Goal: Task Accomplishment & Management: Use online tool/utility

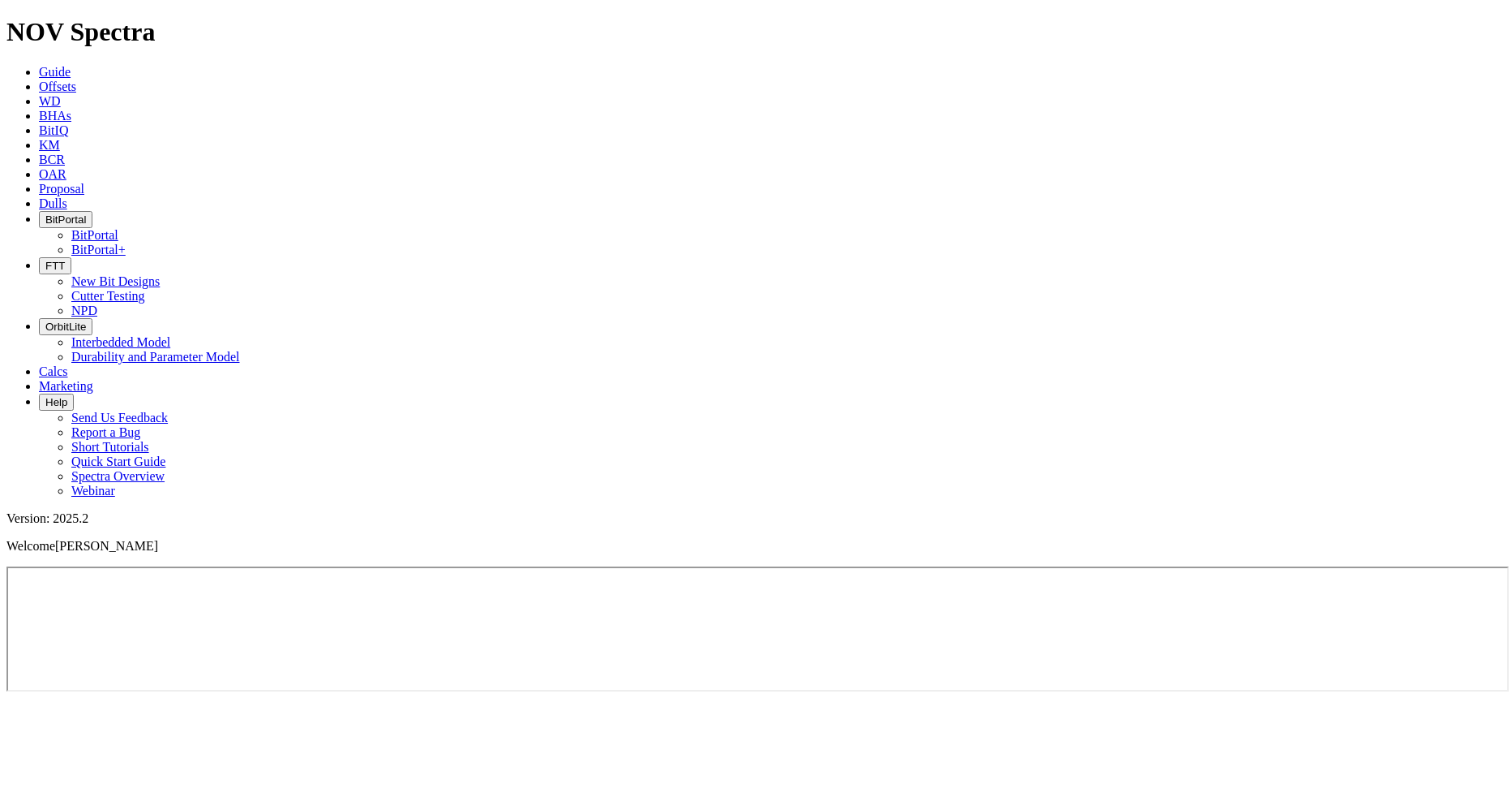
click at [39, 79] on icon at bounding box center [39, 86] width 0 height 14
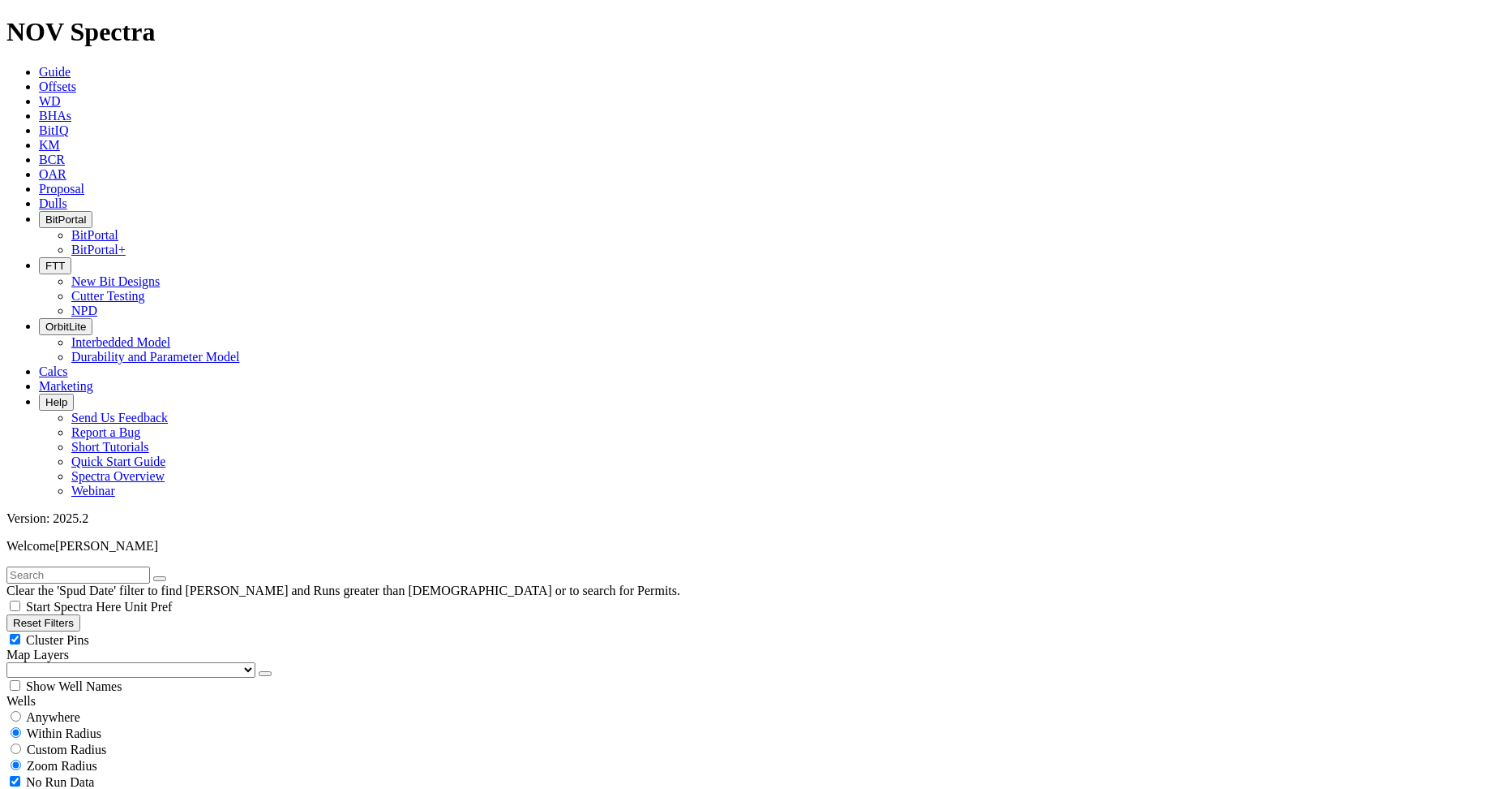
click at [65, 259] on span "FTT" at bounding box center [55, 265] width 19 height 12
click at [160, 275] on link "New Bit Designs" at bounding box center [116, 281] width 89 height 14
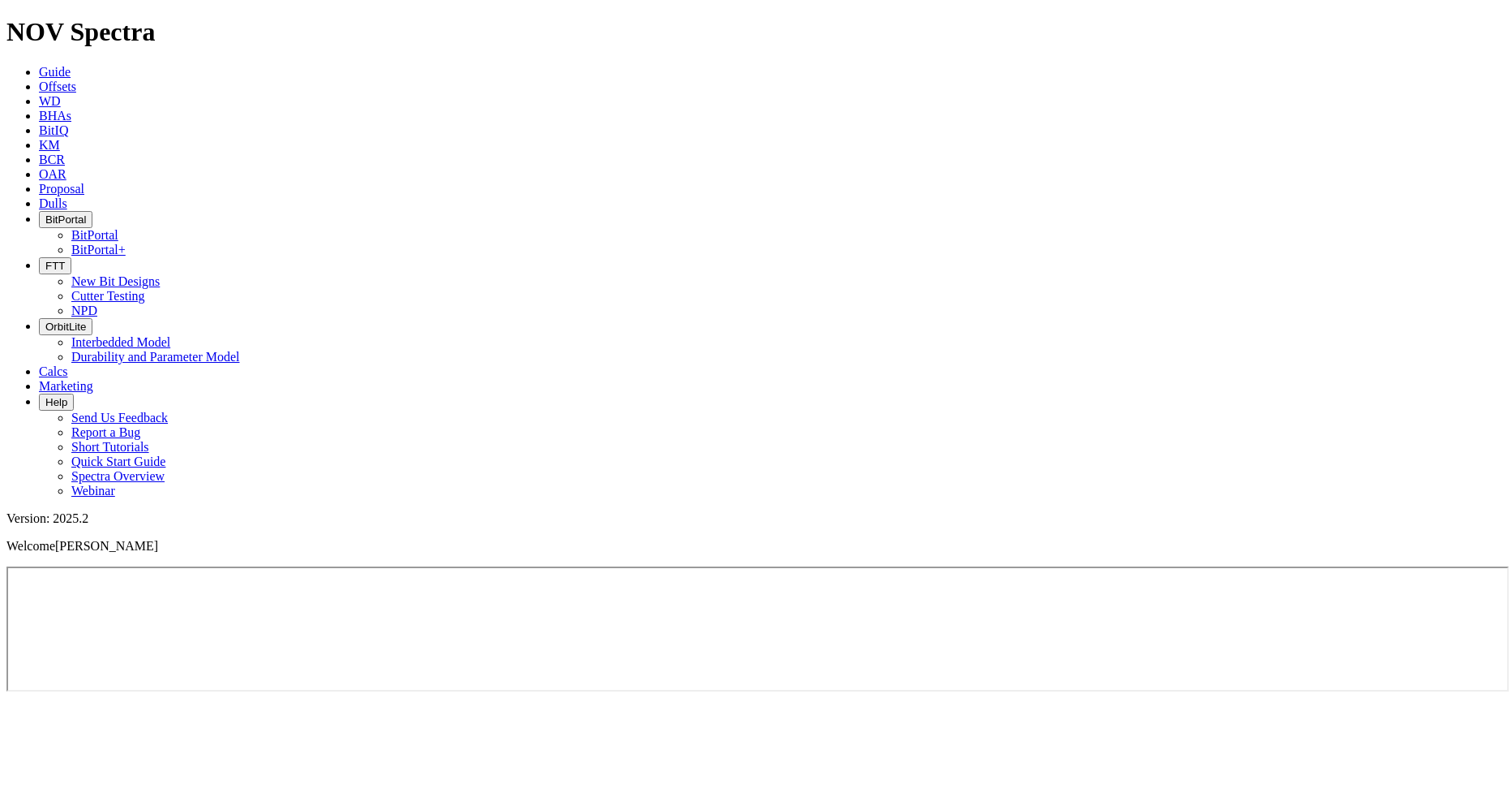
drag, startPoint x: 137, startPoint y: 0, endPoint x: 727, endPoint y: 24, distance: 590.5
click at [86, 214] on span "BitPortal" at bounding box center [66, 220] width 41 height 12
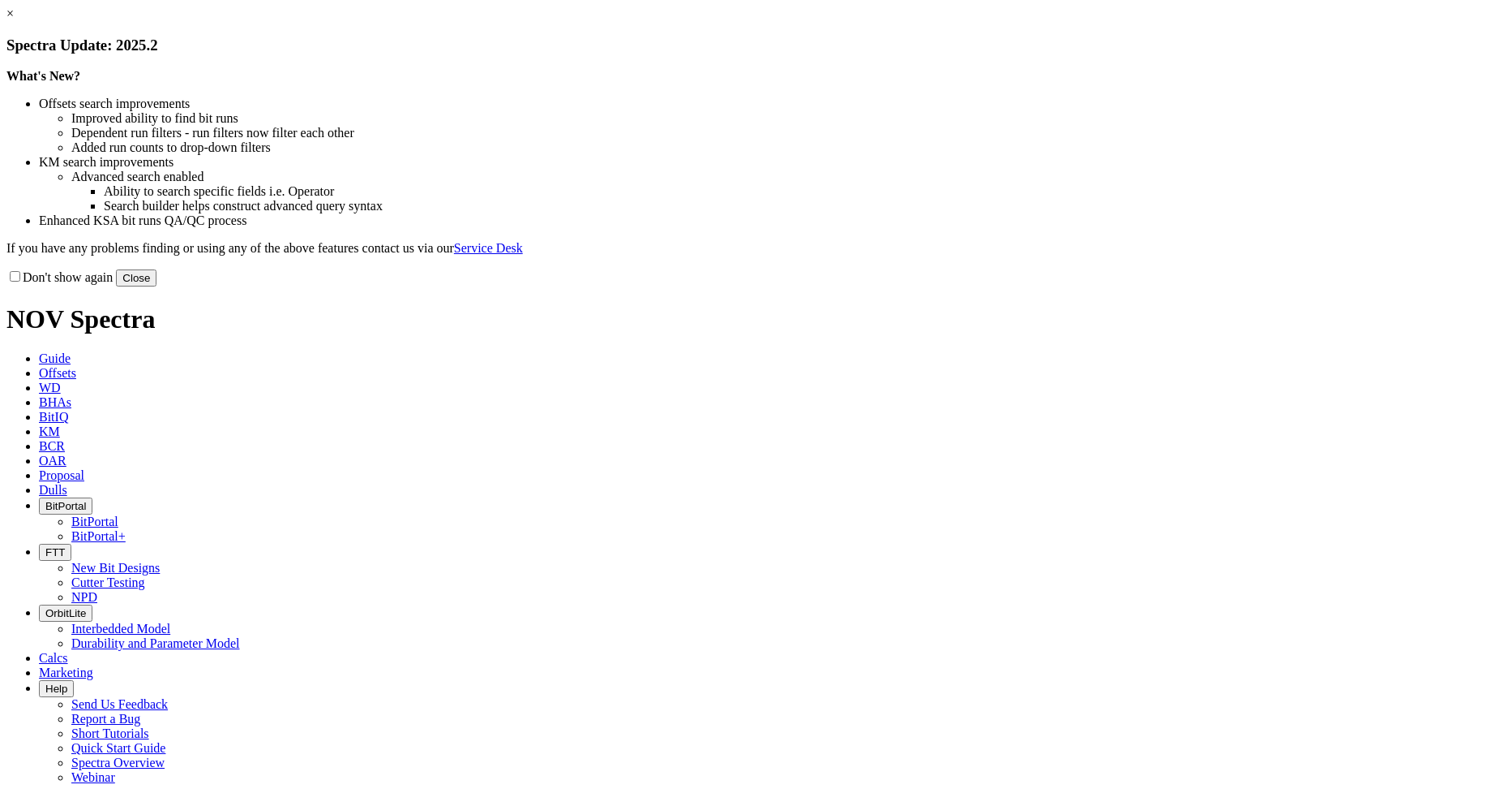
click at [156, 286] on button "Close" at bounding box center [136, 278] width 41 height 17
select select "New Bit Design"
click at [156, 286] on button "Close" at bounding box center [136, 278] width 41 height 17
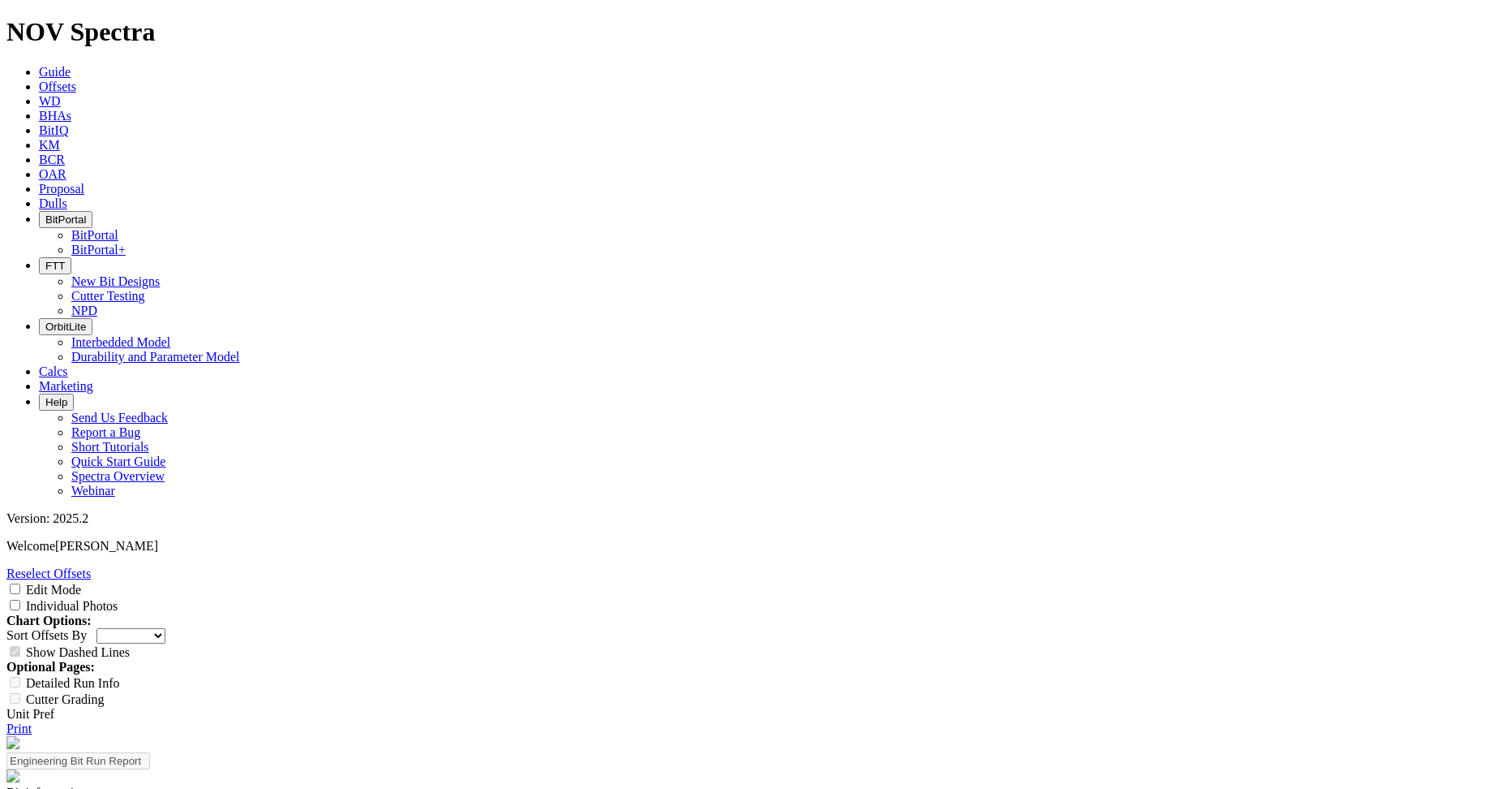
click at [20, 584] on input "Edit Mode" at bounding box center [15, 589] width 10 height 10
checkbox input "true"
select select "New Bit Design"
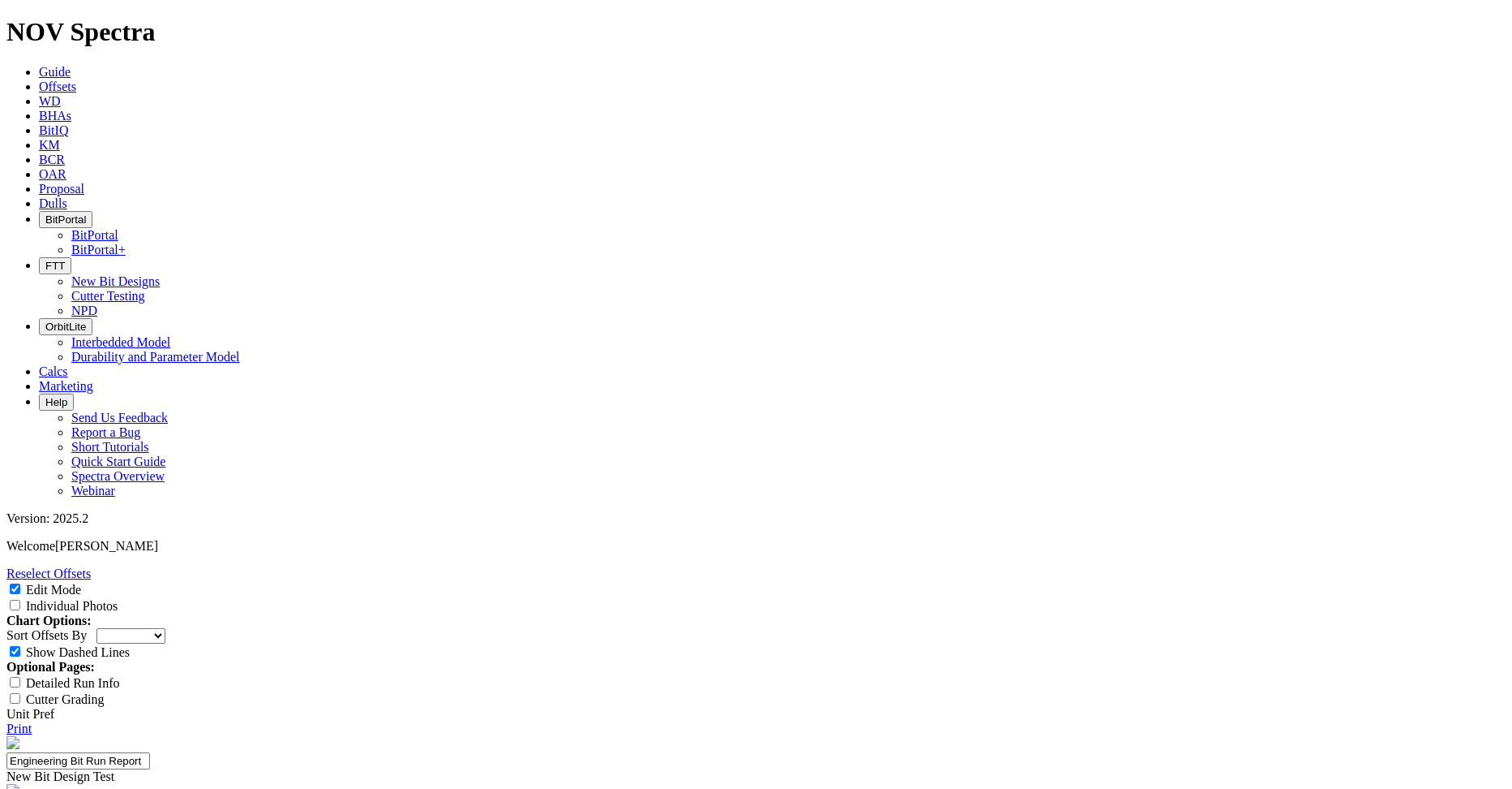
scroll to position [405, 0]
click at [20, 600] on input "Individual Photos" at bounding box center [15, 605] width 10 height 10
checkbox input "true"
click at [91, 566] on link "Reselect Offsets" at bounding box center [49, 573] width 84 height 14
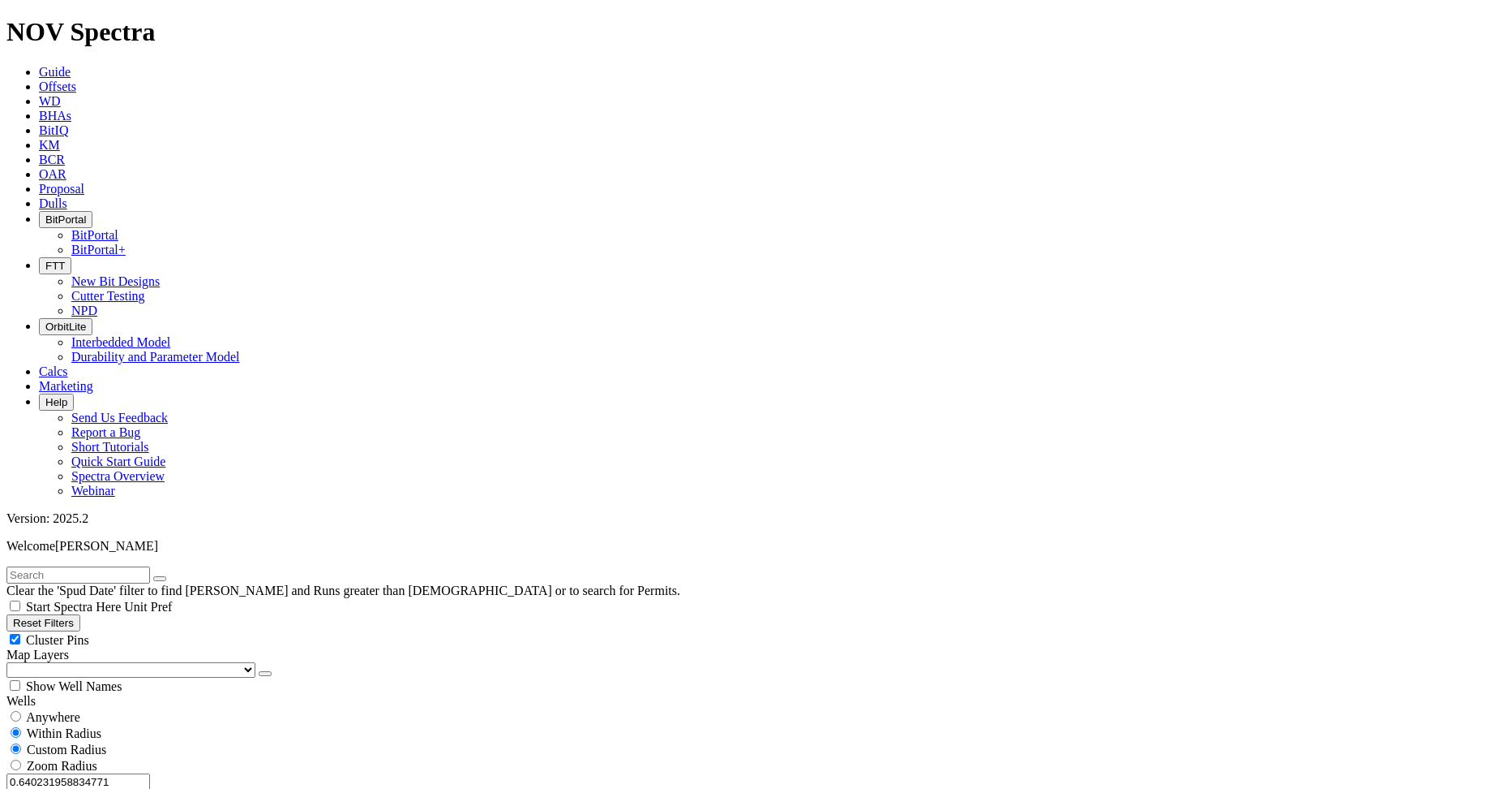
scroll to position [13993, 0]
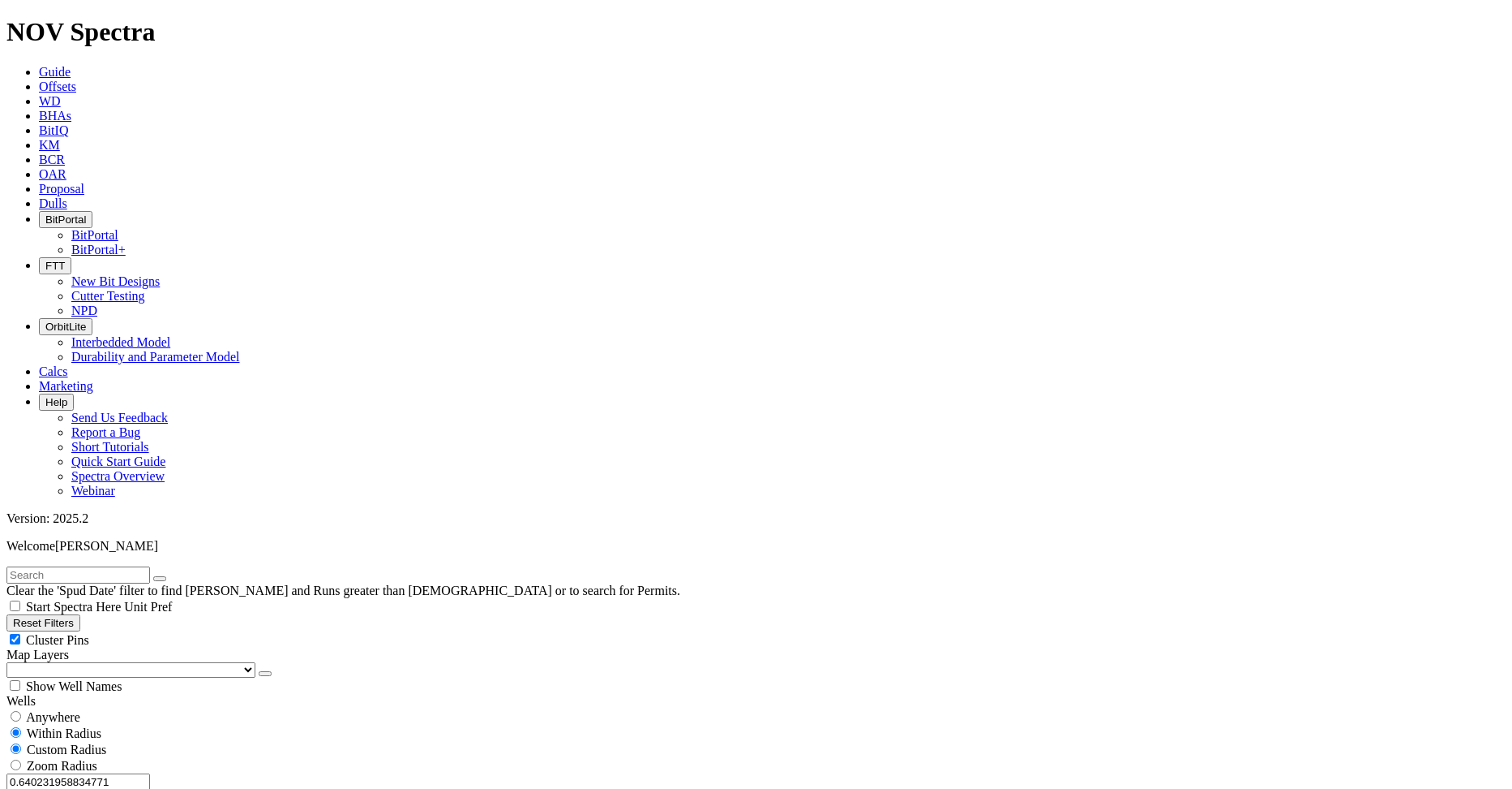
click at [81, 773] on input "0.640231958834771" at bounding box center [79, 781] width 144 height 17
click at [45, 788] on button "Miles" at bounding box center [25, 798] width 38 height 17
drag, startPoint x: 29, startPoint y: 311, endPoint x: 247, endPoint y: 312, distance: 218.0
click at [245, 773] on div "0.640231958834771 Miles Kilometers" at bounding box center [756, 790] width 1499 height 34
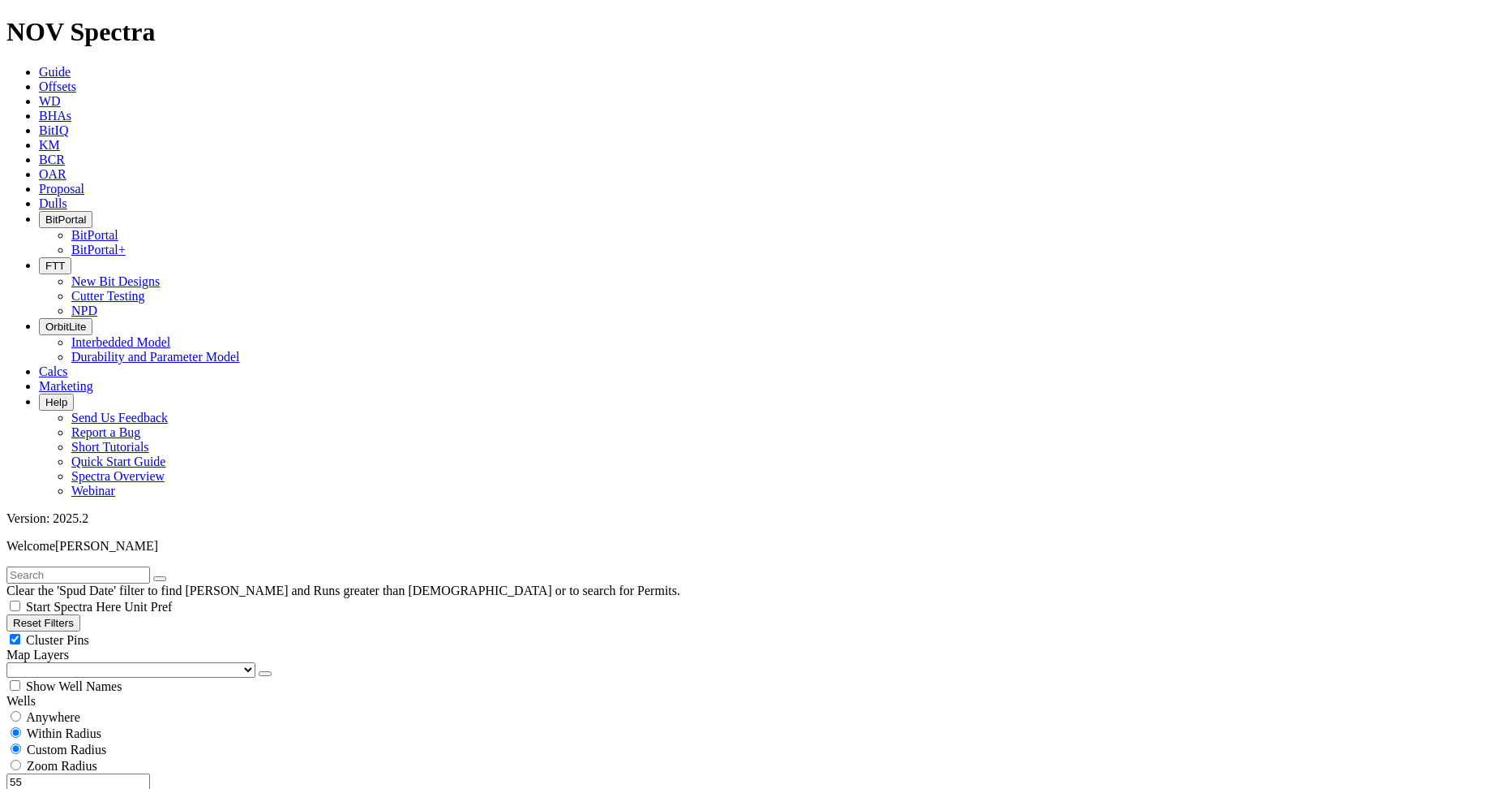
type input "5"
radio input "false"
radio input "true"
click at [79, 743] on span "Custom Radius" at bounding box center [67, 749] width 79 height 14
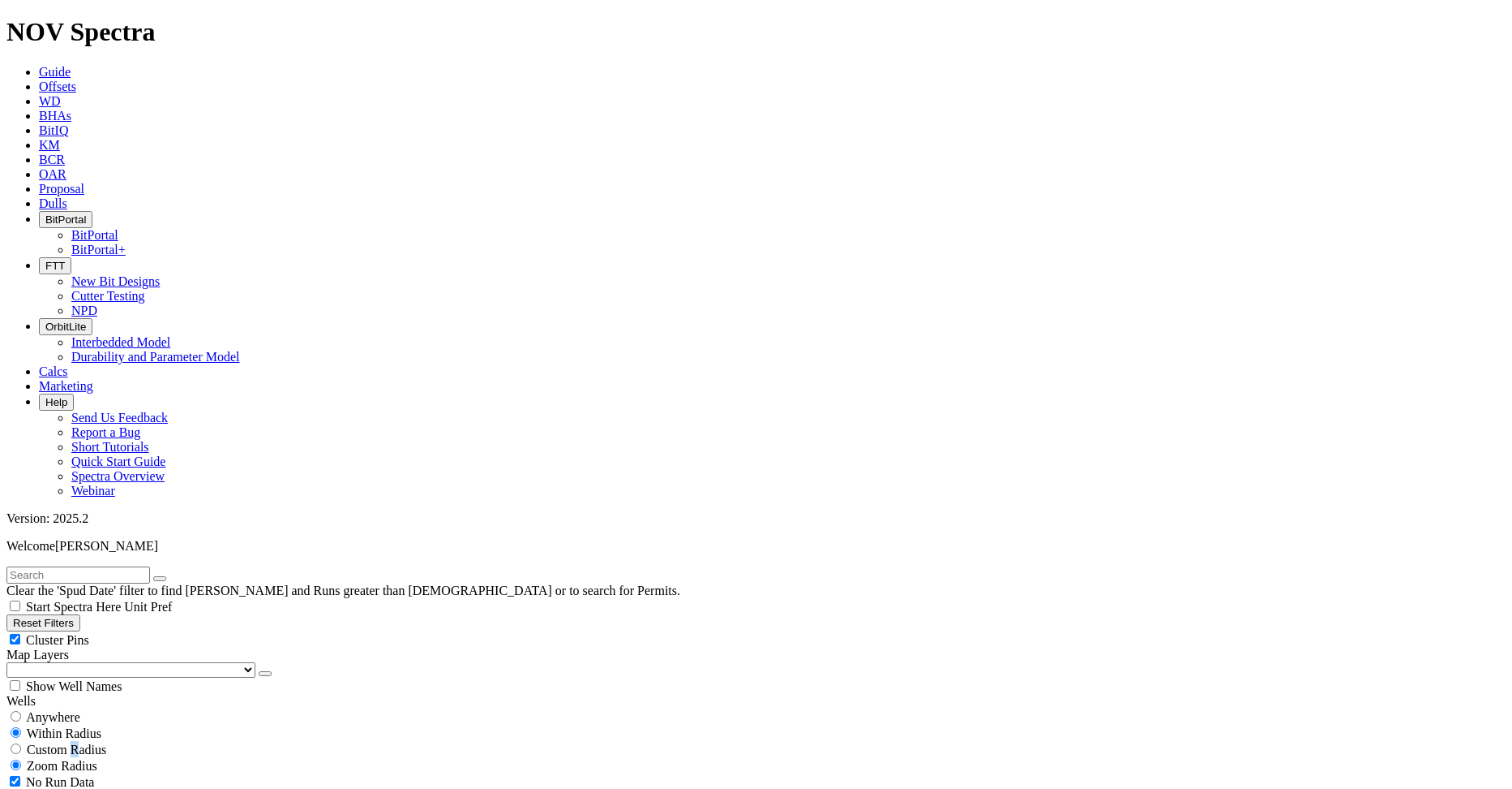
radio input "true"
radio input "false"
click at [106, 773] on input "number" at bounding box center [79, 781] width 144 height 17
drag, startPoint x: 107, startPoint y: 306, endPoint x: 192, endPoint y: 310, distance: 85.1
click at [192, 773] on div "Miles Kilometers" at bounding box center [756, 790] width 1499 height 34
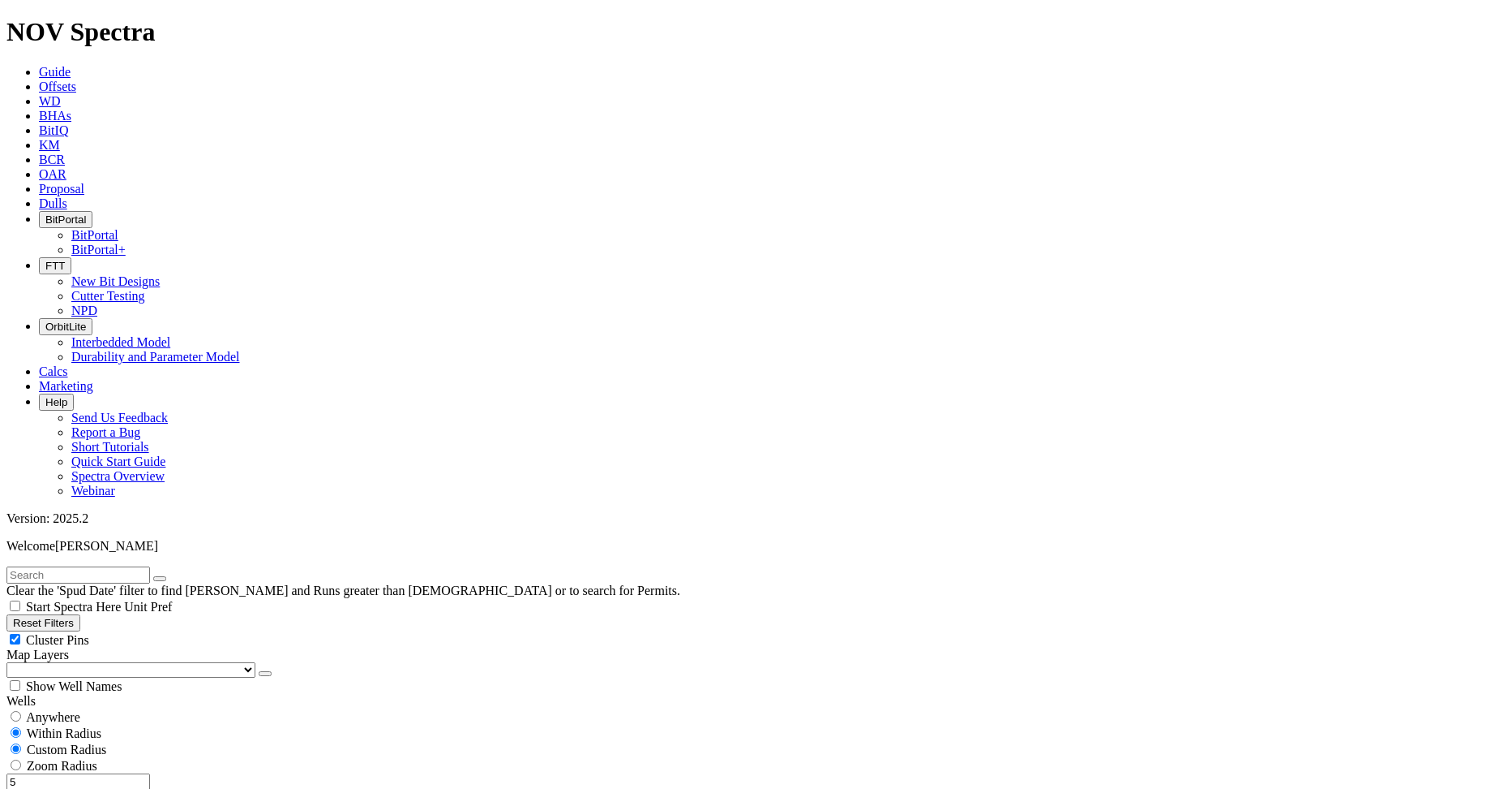
type input "5"
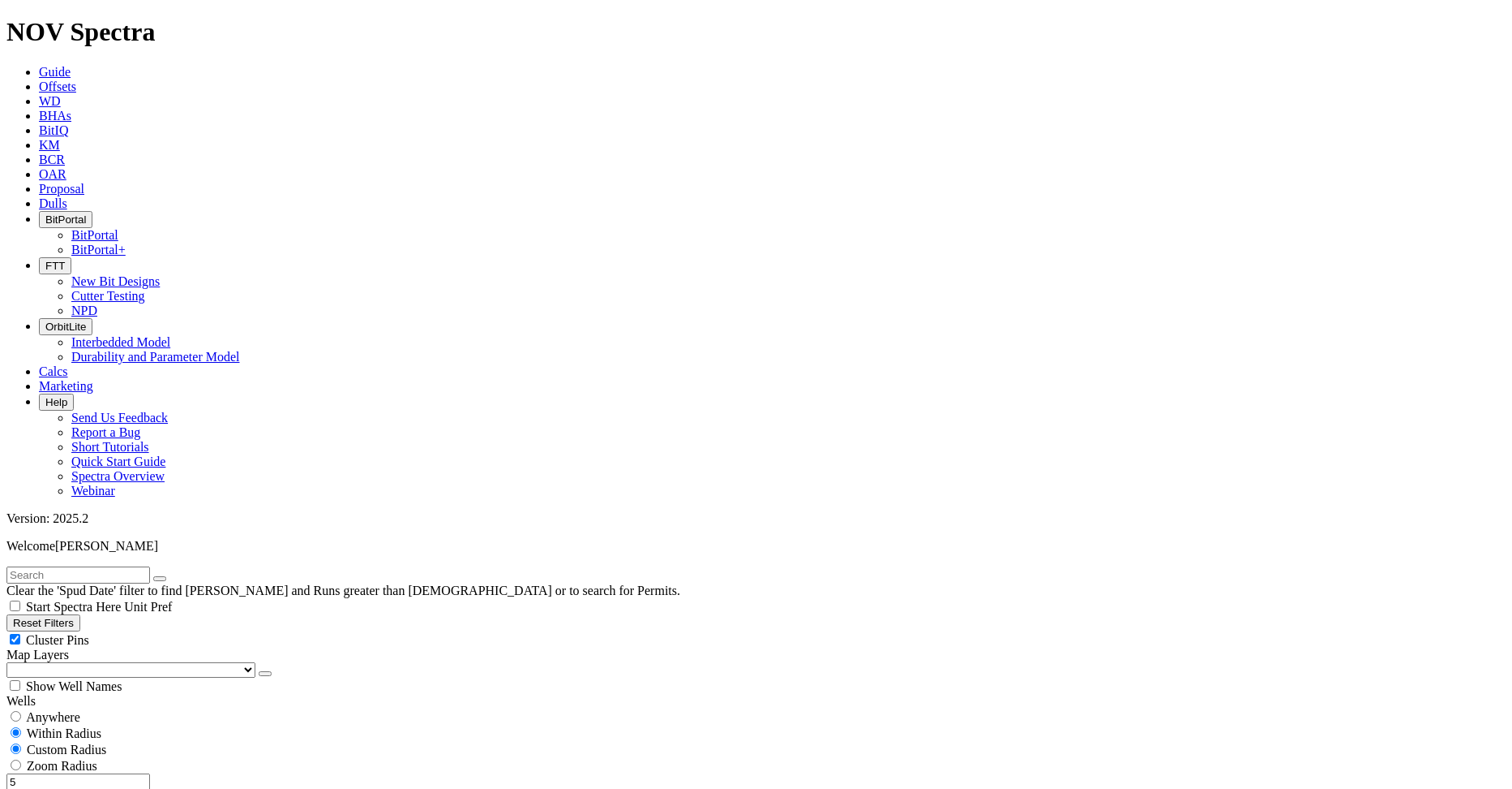
select select "9.875"
checkbox input "false"
select select "? number:9.875 ?"
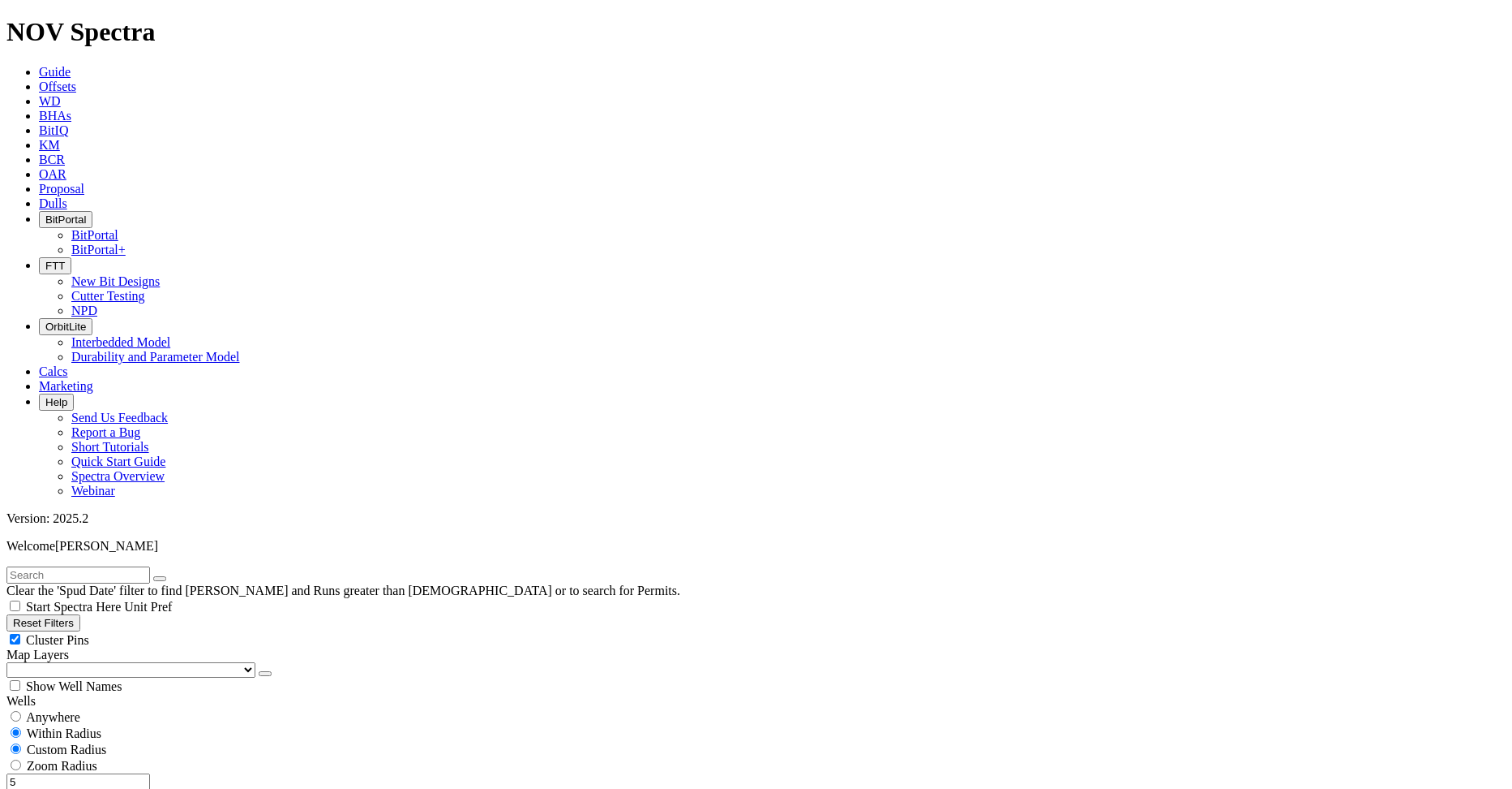
scroll to position [243, 0]
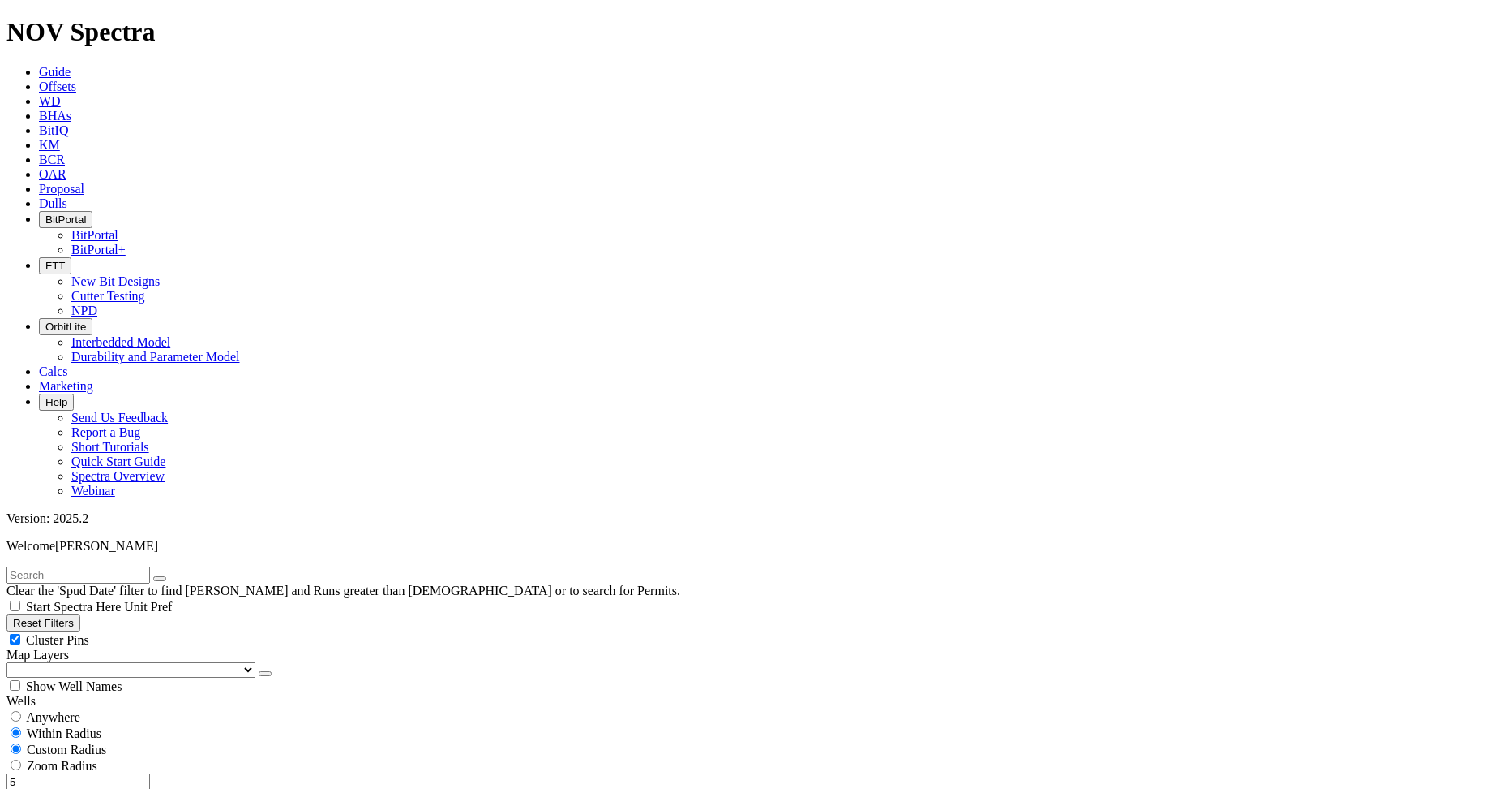
type input "[DATE]"
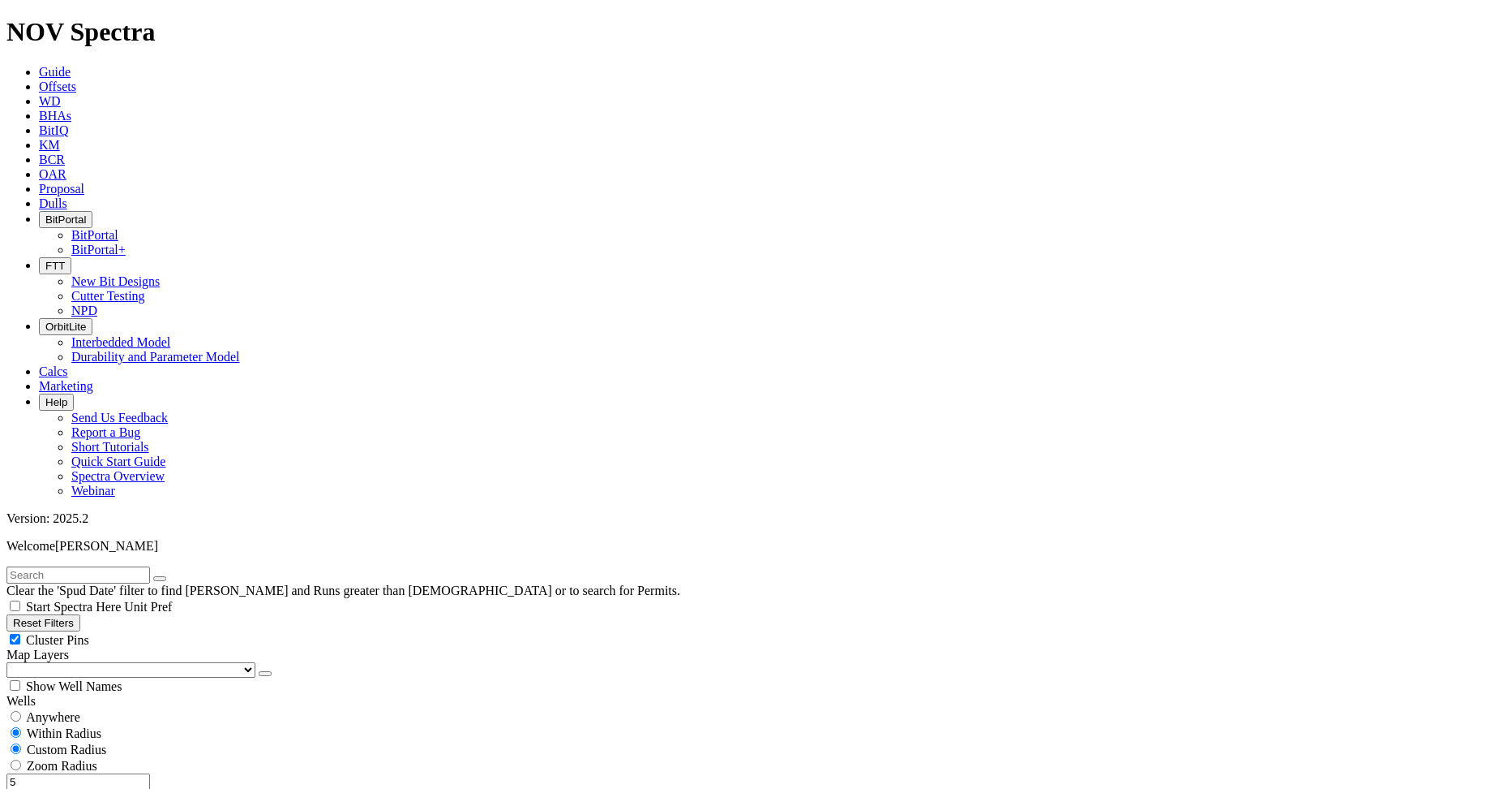
scroll to position [811, 0]
drag, startPoint x: 102, startPoint y: 566, endPoint x: 154, endPoint y: 568, distance: 52.0
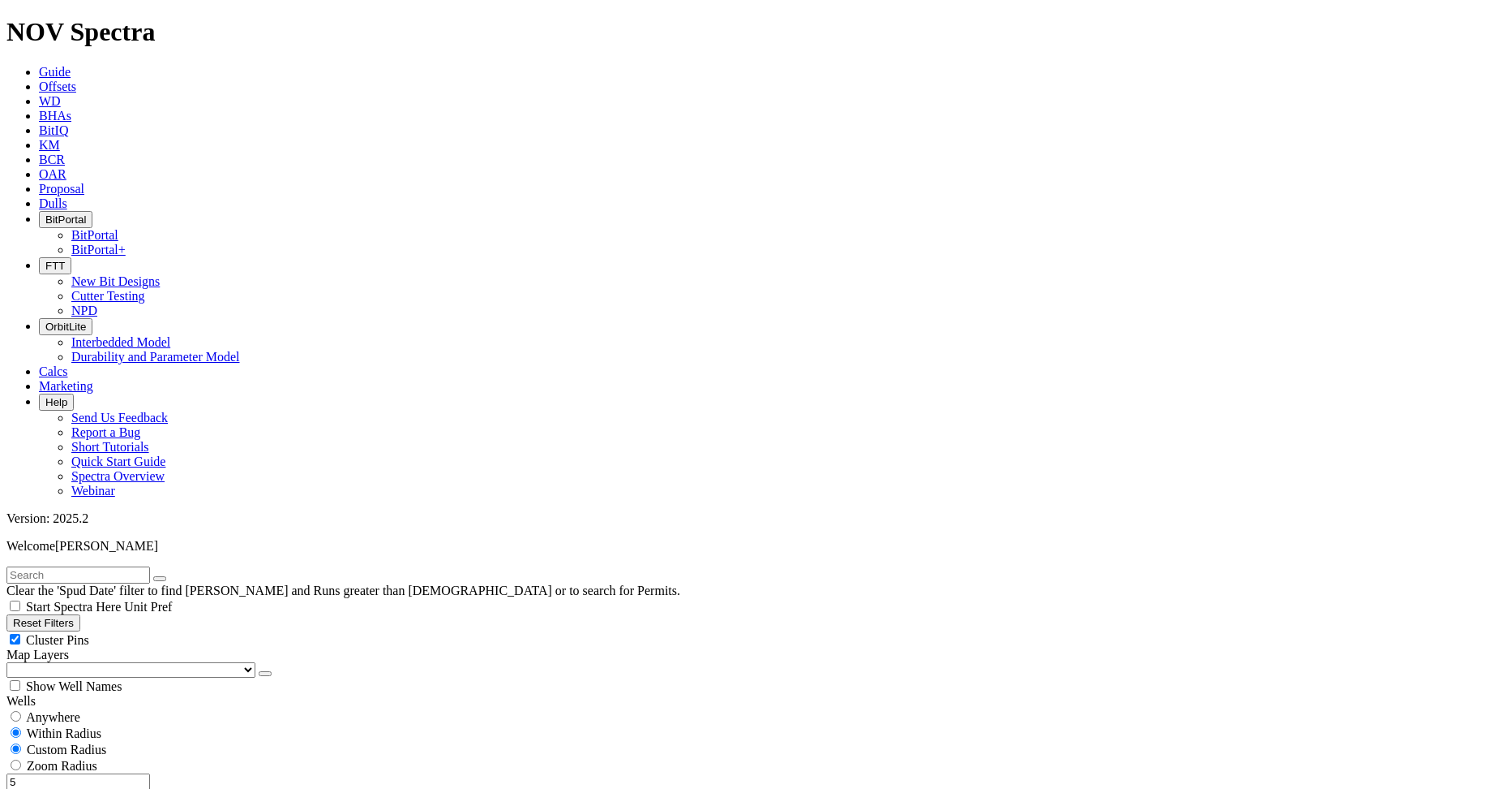
type input "2"
type input "1200"
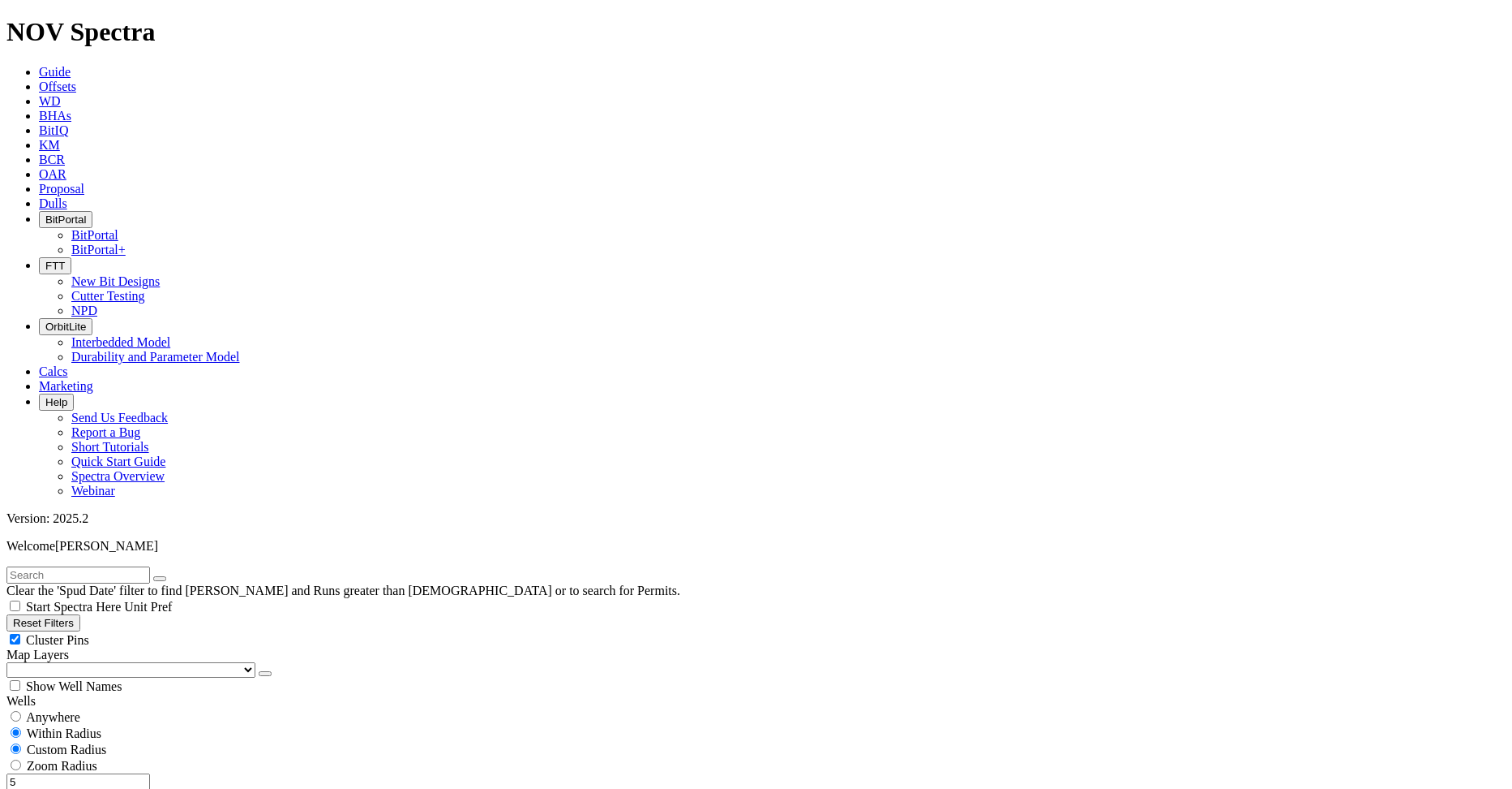
drag, startPoint x: 112, startPoint y: 367, endPoint x: 130, endPoint y: 371, distance: 18.4
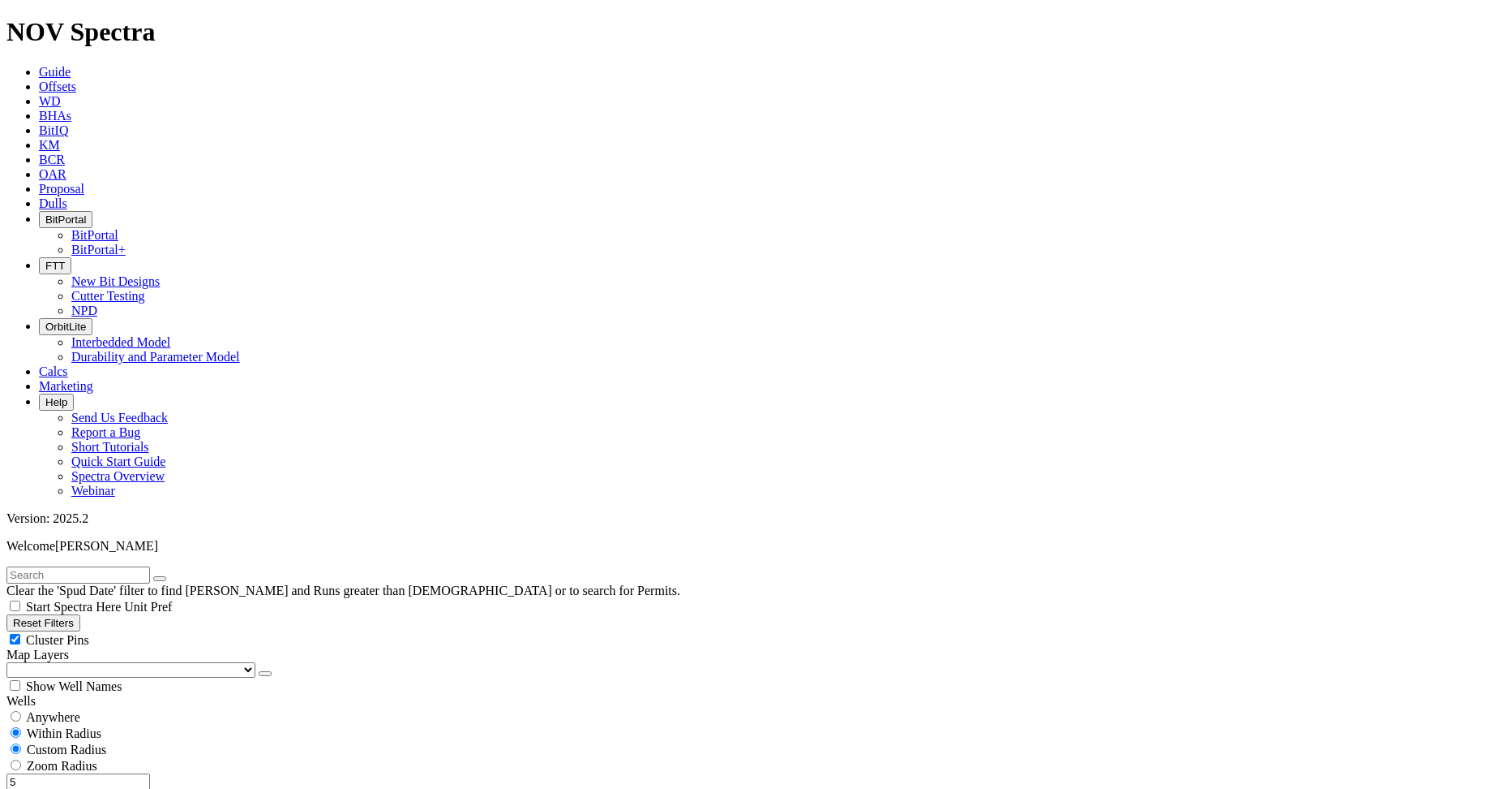
type input "3500"
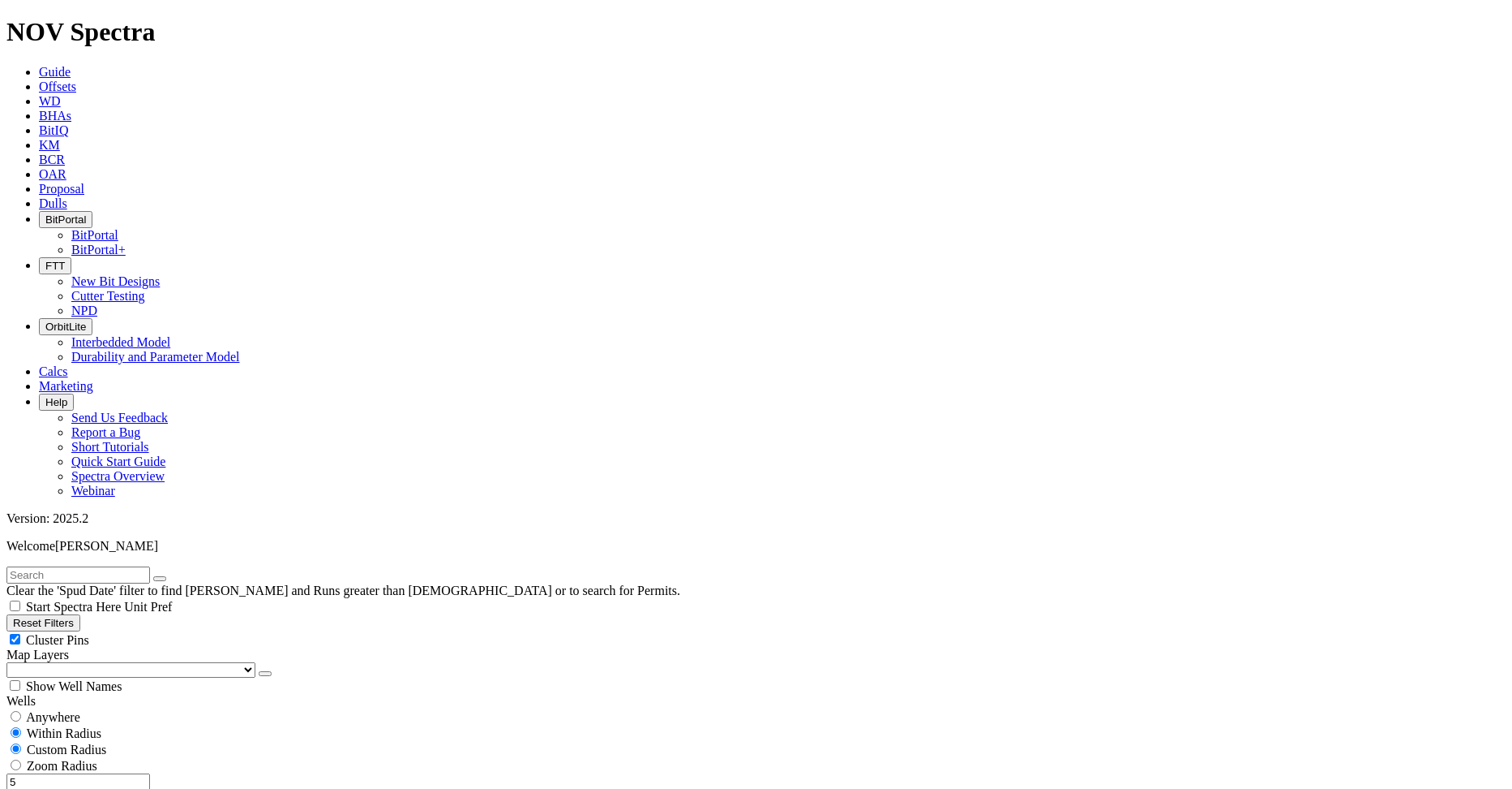
select select
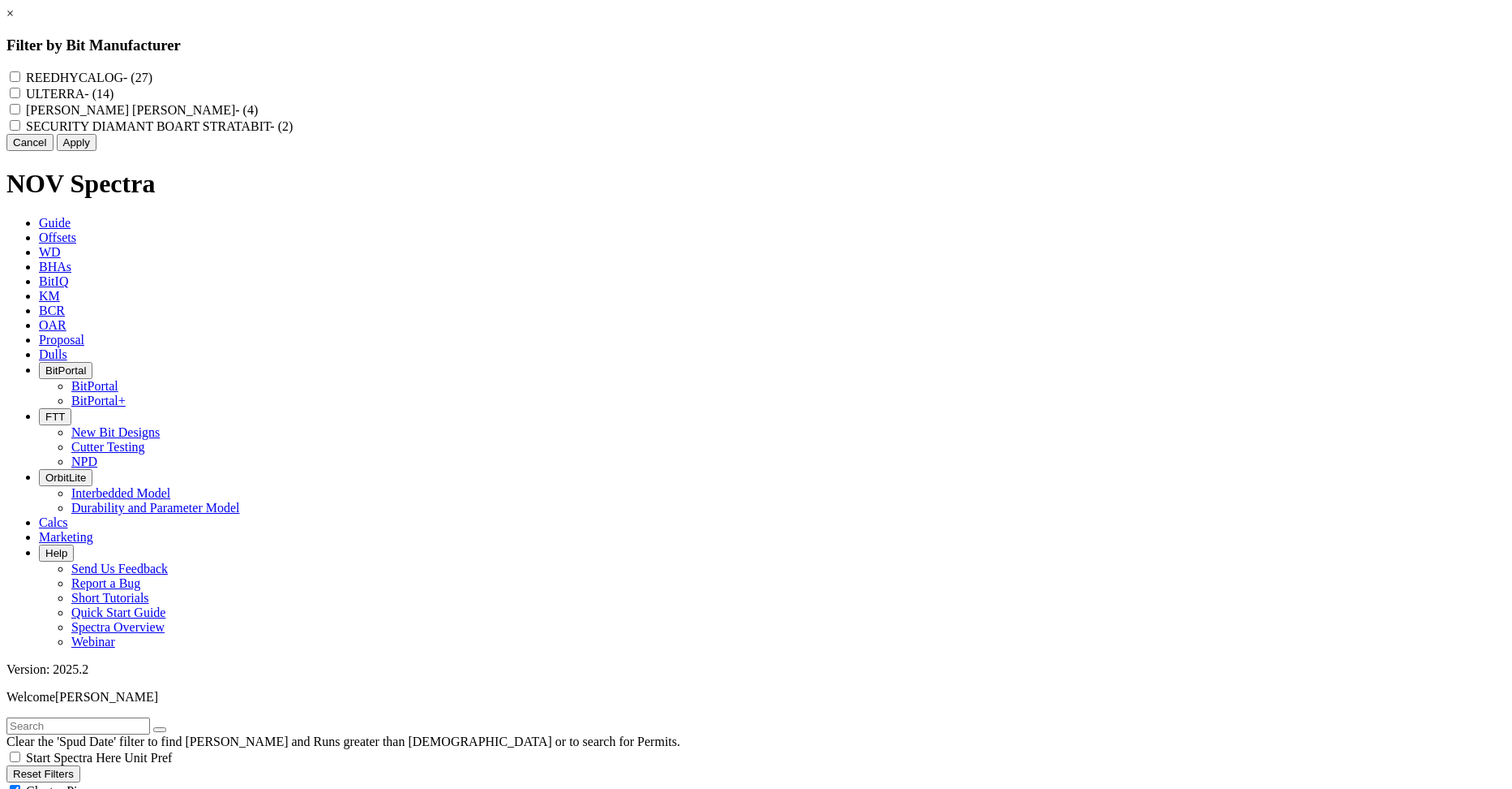
click at [20, 77] on input "REEDHYCALOG - (27)" at bounding box center [15, 77] width 10 height 10
checkbox input "true"
click at [20, 96] on input "ULTERRA - (14)" at bounding box center [15, 93] width 10 height 10
checkbox input "true"
click at [96, 151] on button "Apply" at bounding box center [76, 142] width 40 height 17
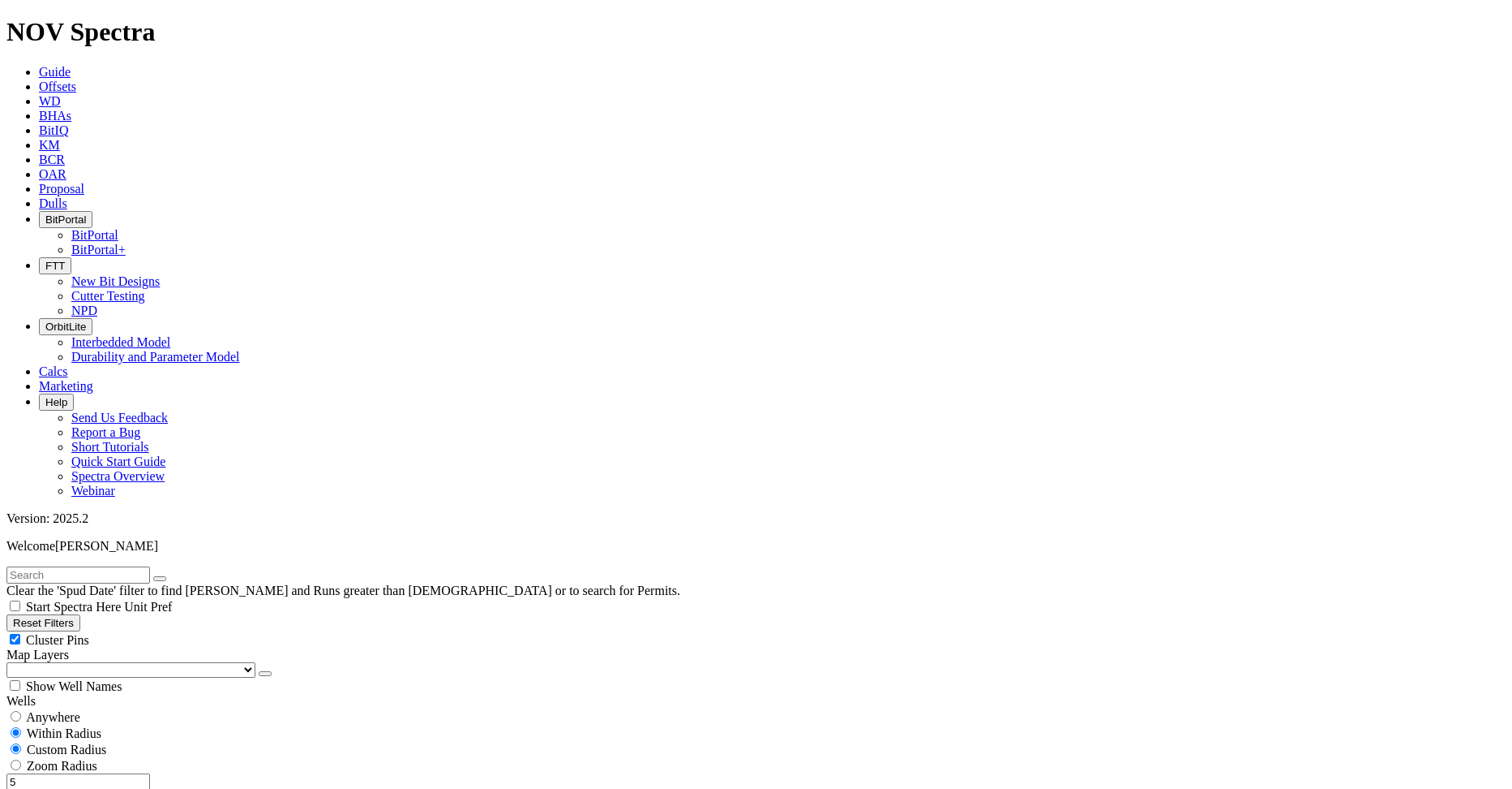
select select
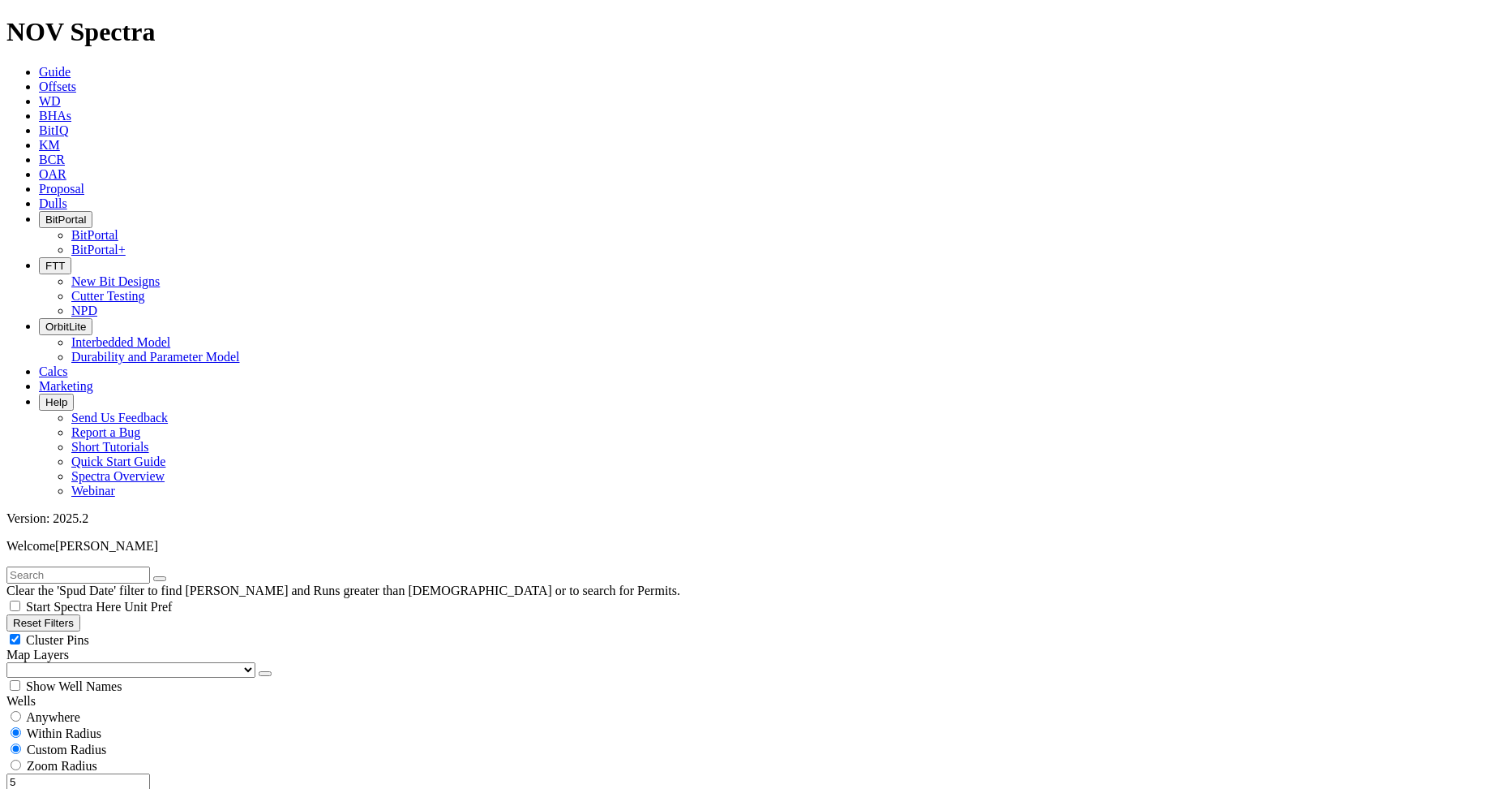
click at [100, 773] on input "5" at bounding box center [79, 781] width 144 height 17
drag, startPoint x: 106, startPoint y: 307, endPoint x: 162, endPoint y: 306, distance: 56.0
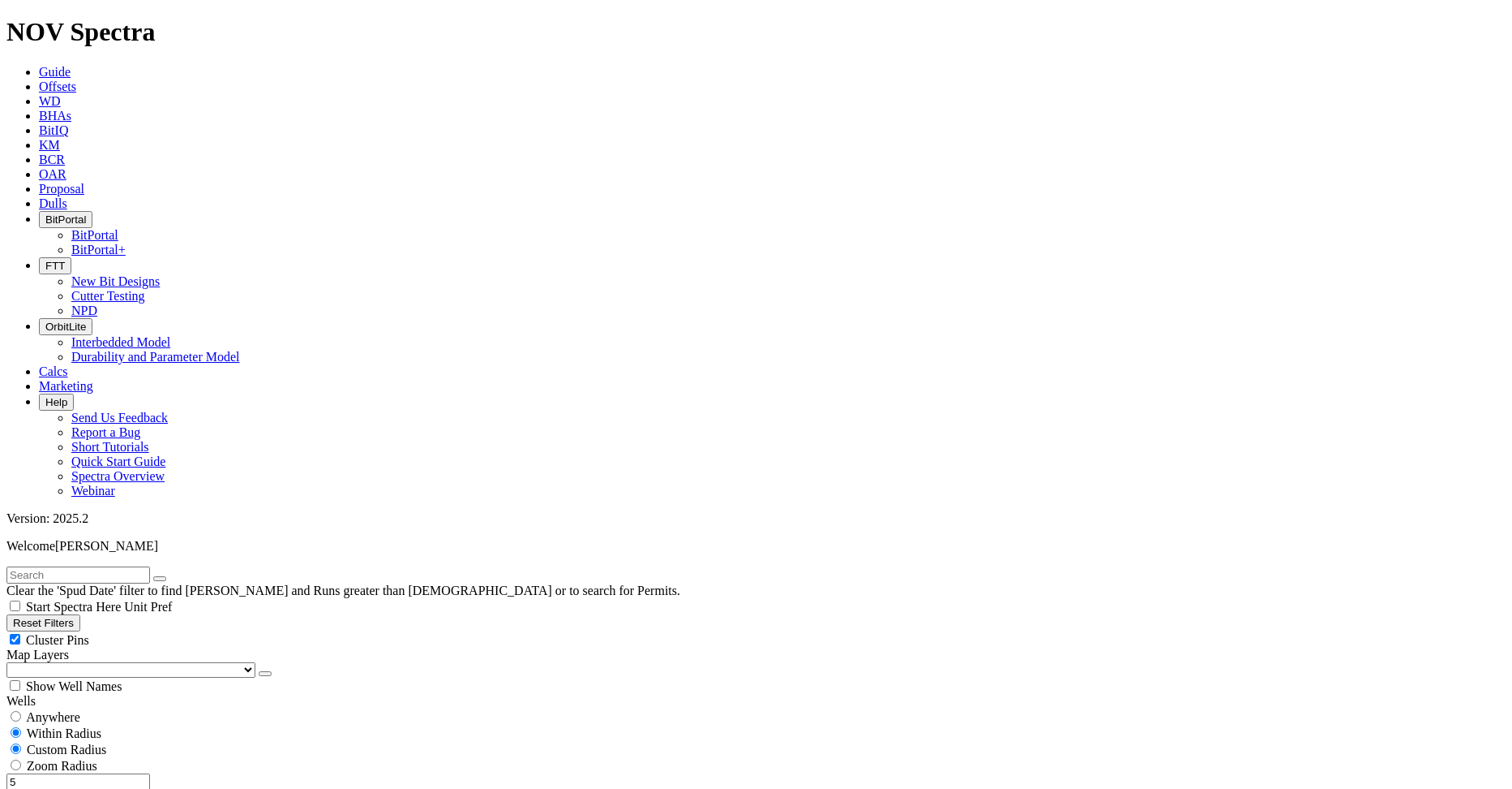
click at [161, 773] on div "5 Miles Kilometers" at bounding box center [756, 790] width 1499 height 34
type input "3"
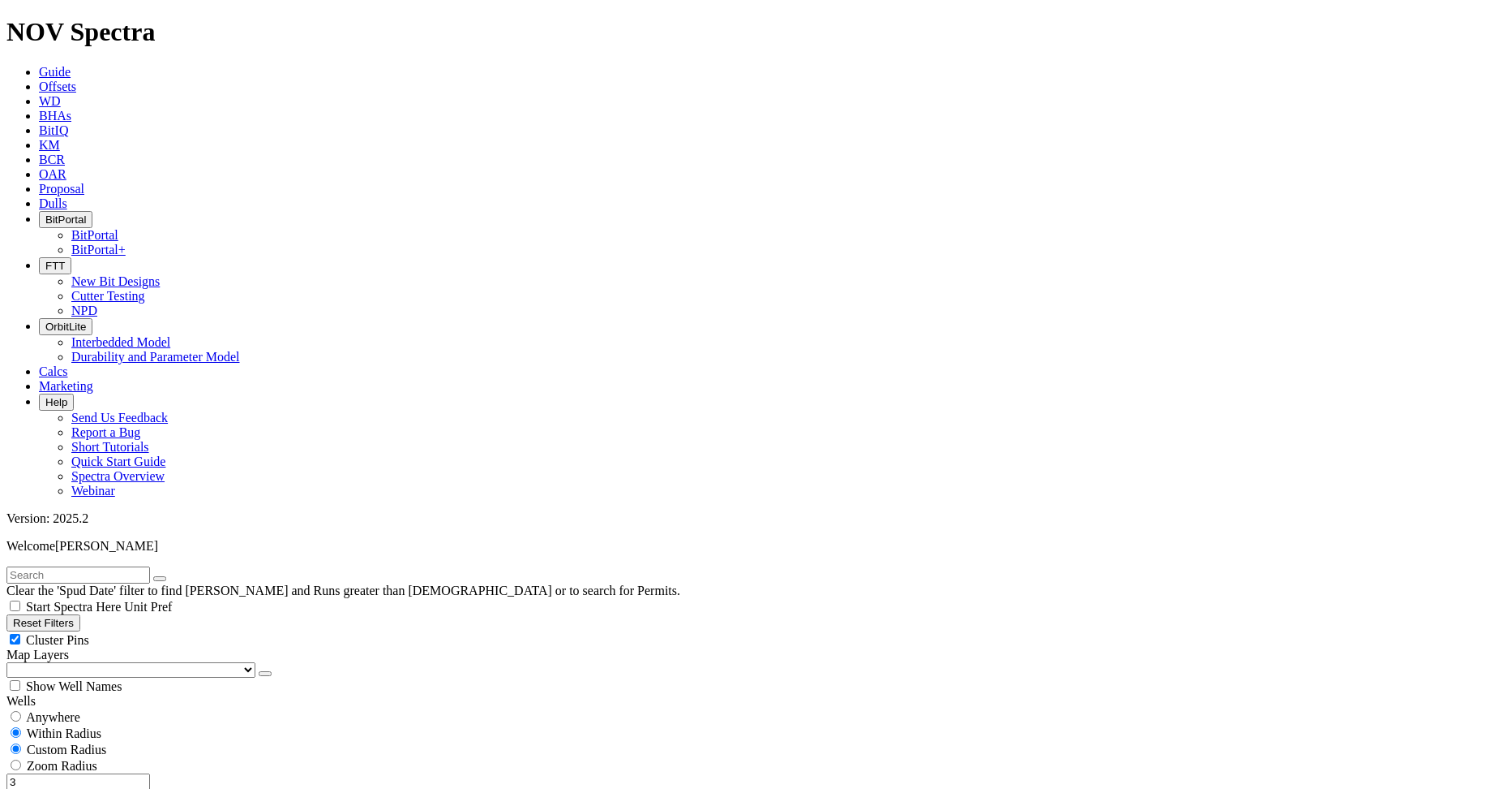
type input "[DATE]"
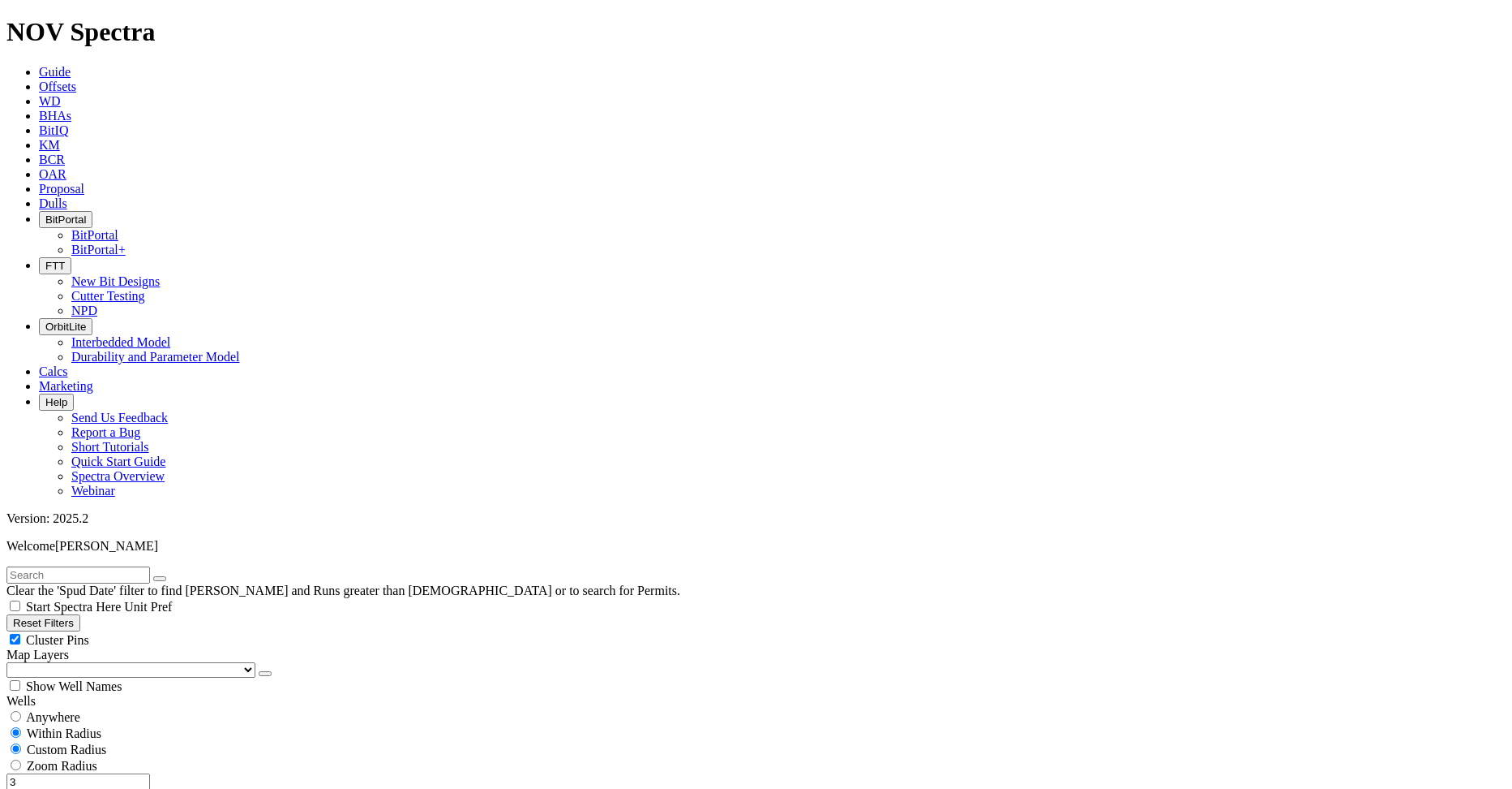
drag, startPoint x: 96, startPoint y: 302, endPoint x: 165, endPoint y: 304, distance: 69.0
click at [164, 773] on div "3 Miles Kilometers" at bounding box center [756, 790] width 1499 height 34
type input "1.5"
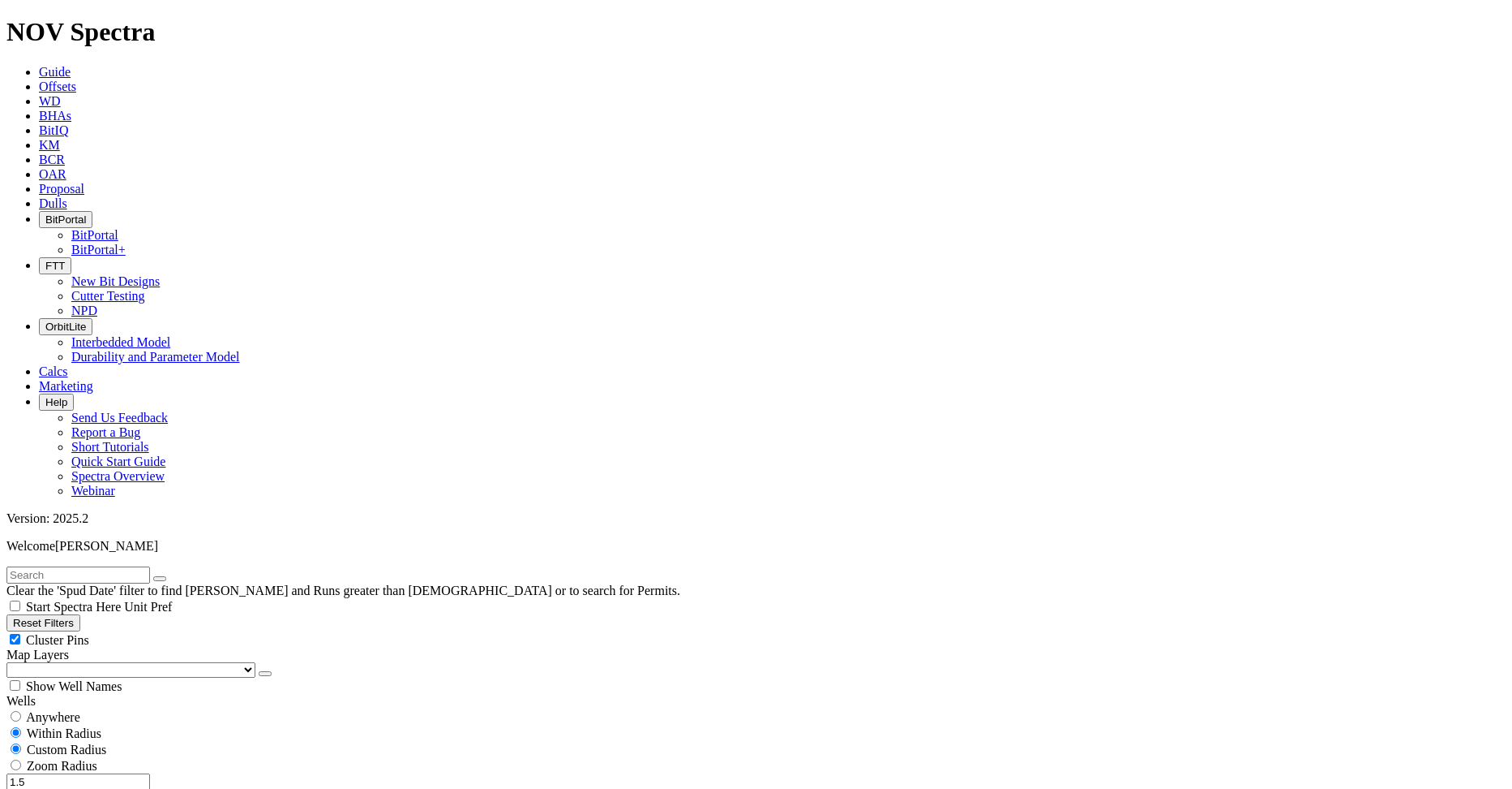
scroll to position [1470, 0]
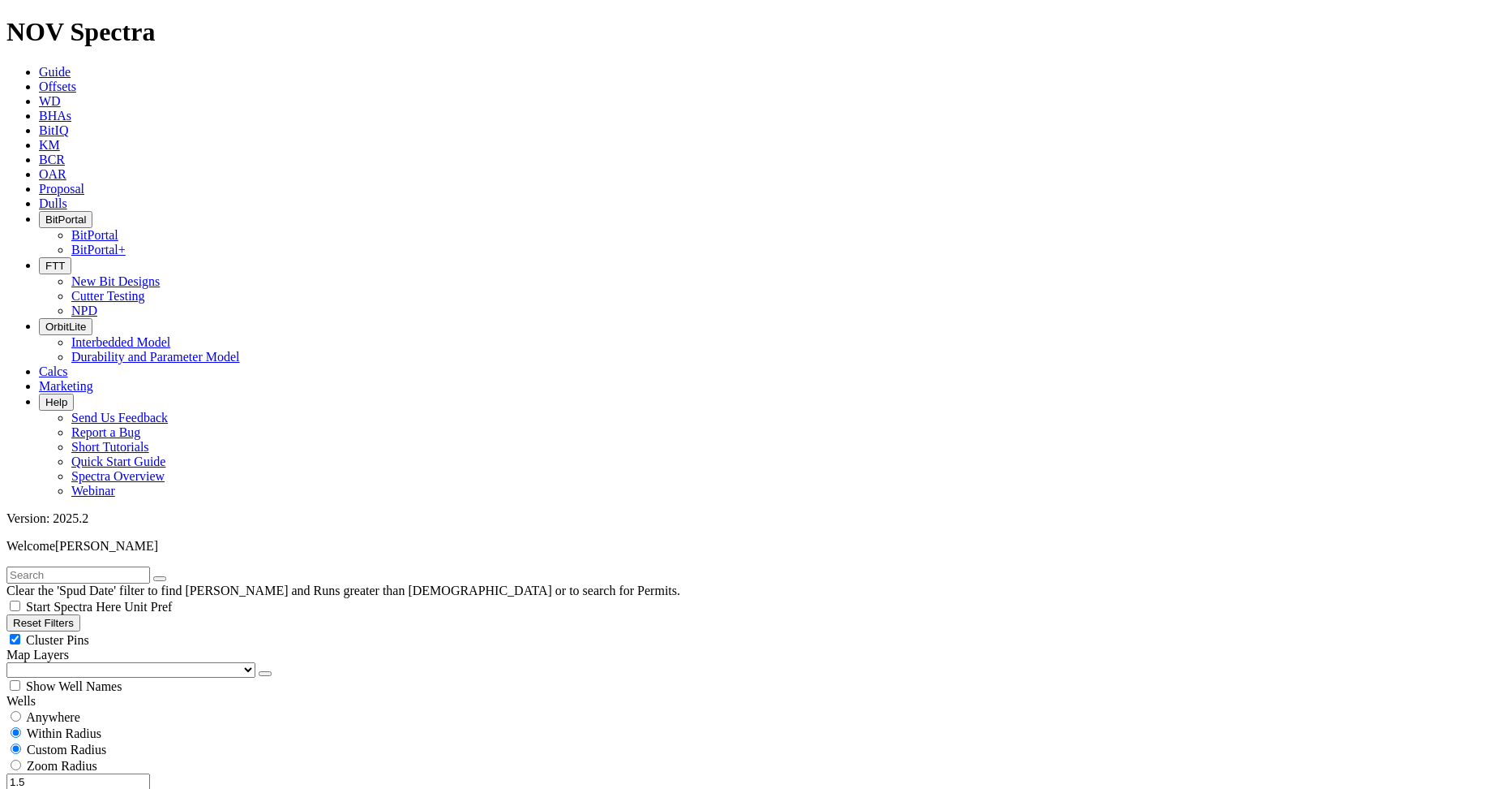
scroll to position [0, 0]
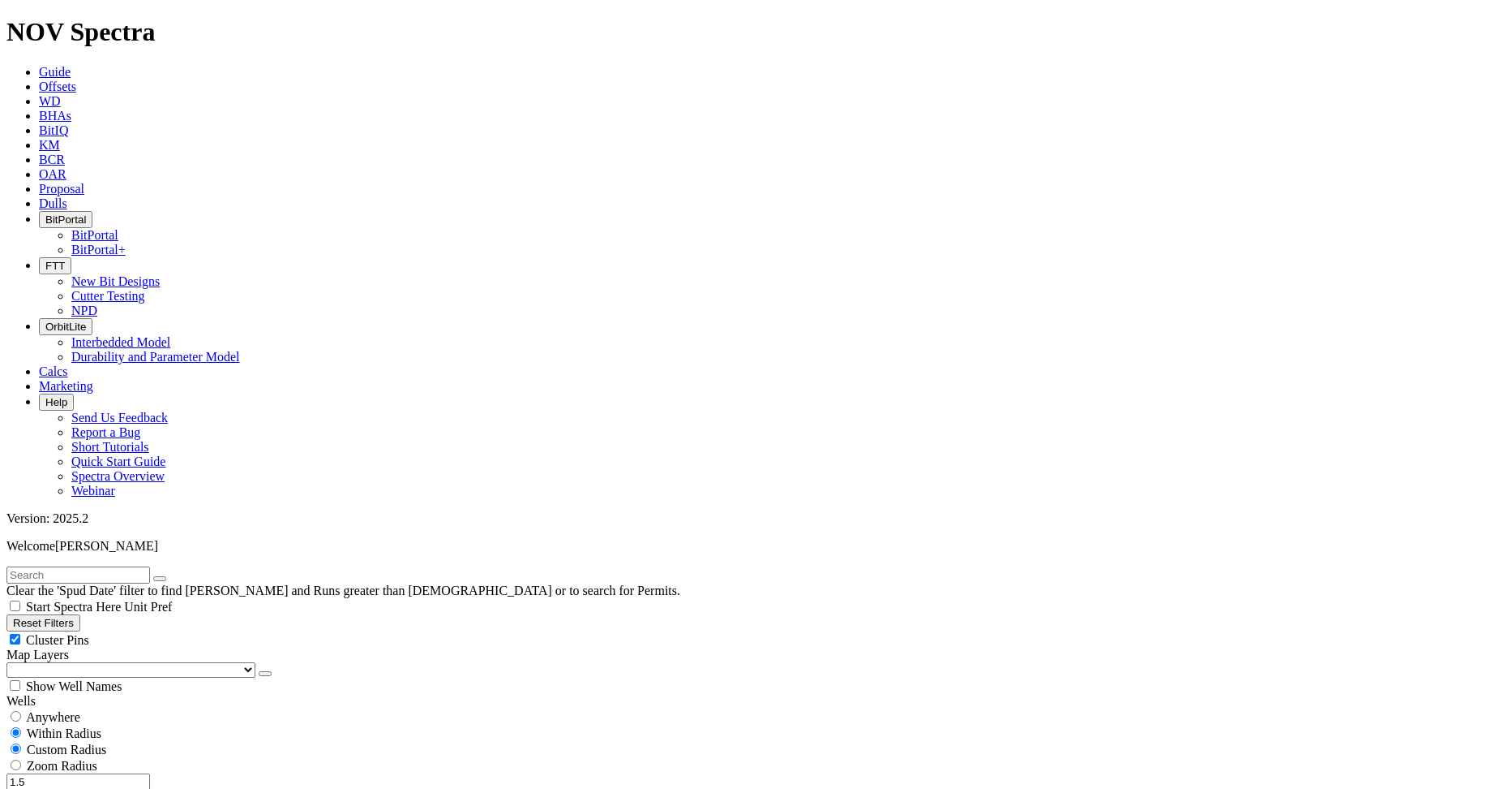
scroll to position [243, 0]
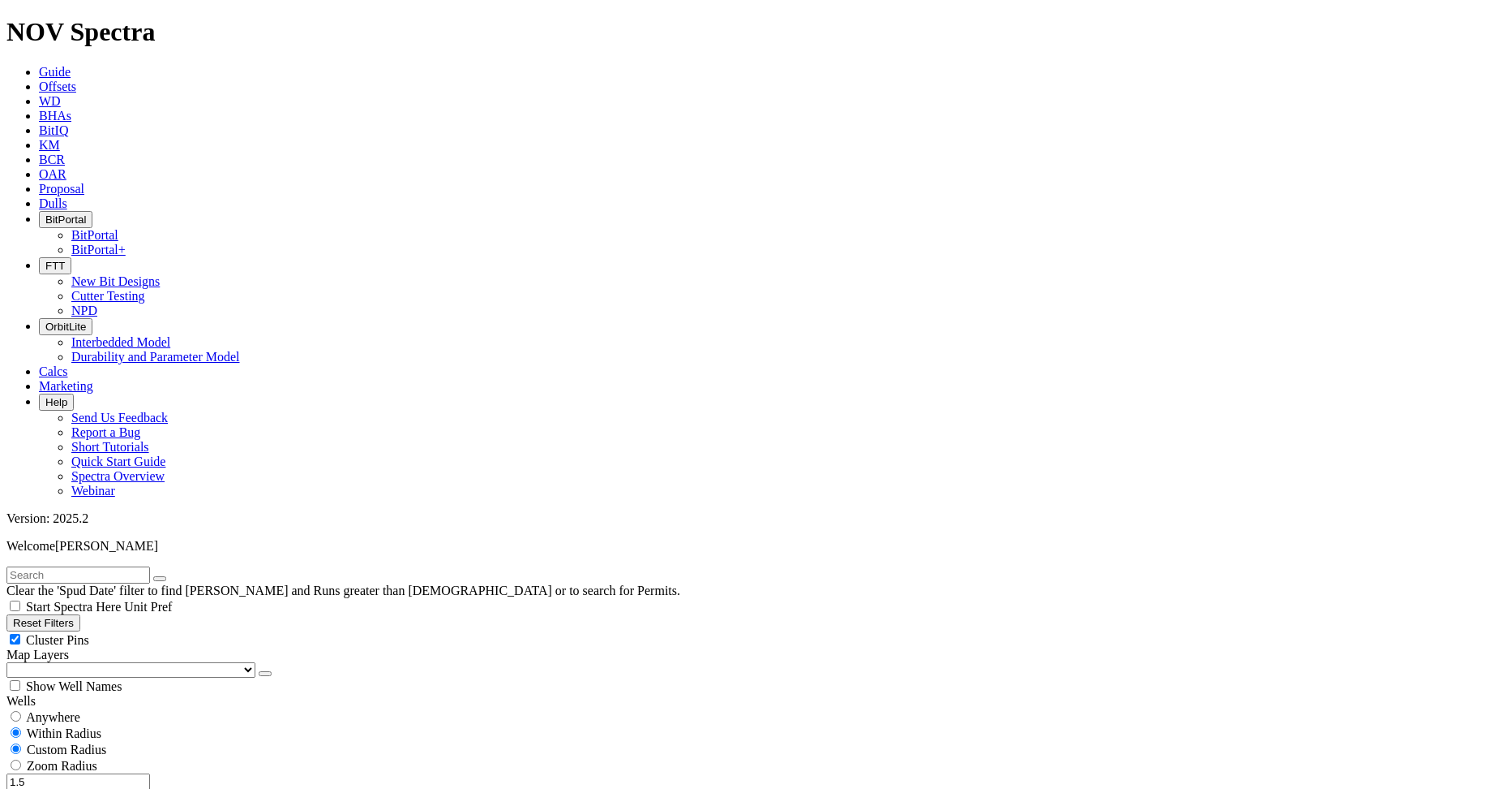
scroll to position [983, 0]
drag, startPoint x: 1492, startPoint y: 492, endPoint x: 1498, endPoint y: 423, distance: 69.3
